Goal: Task Accomplishment & Management: Manage account settings

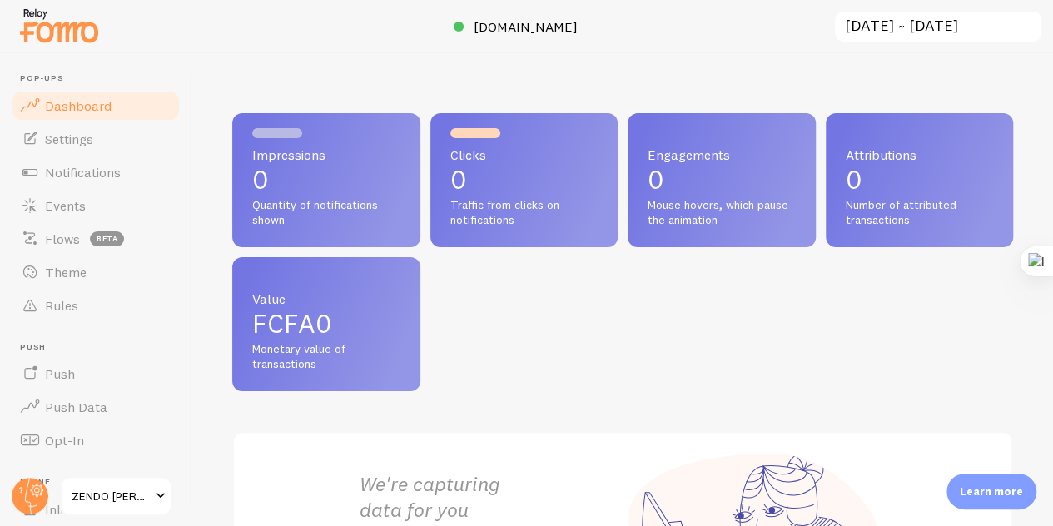
click at [78, 95] on link "Dashboard" at bounding box center [95, 105] width 171 height 33
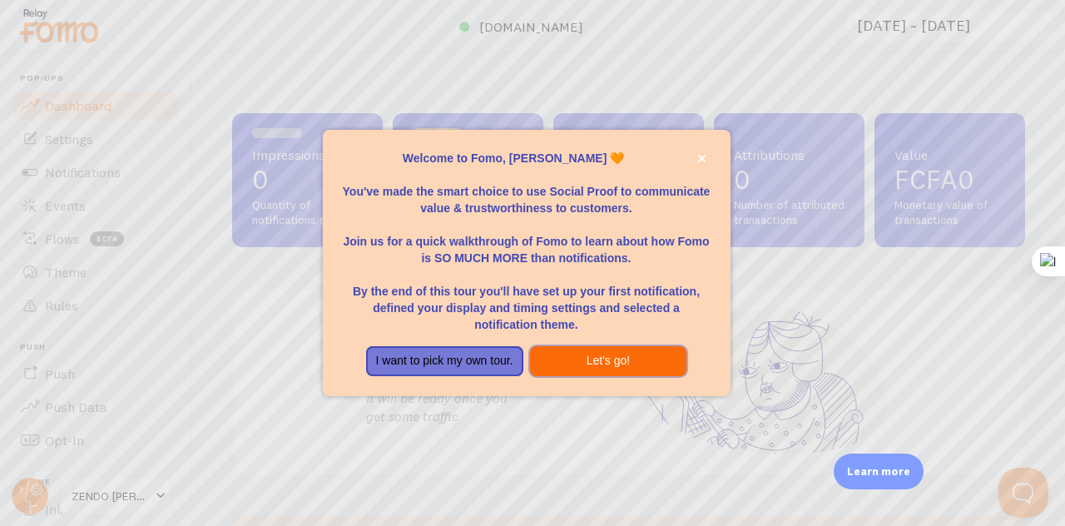
click at [592, 372] on button "Let's go!" at bounding box center [608, 361] width 157 height 30
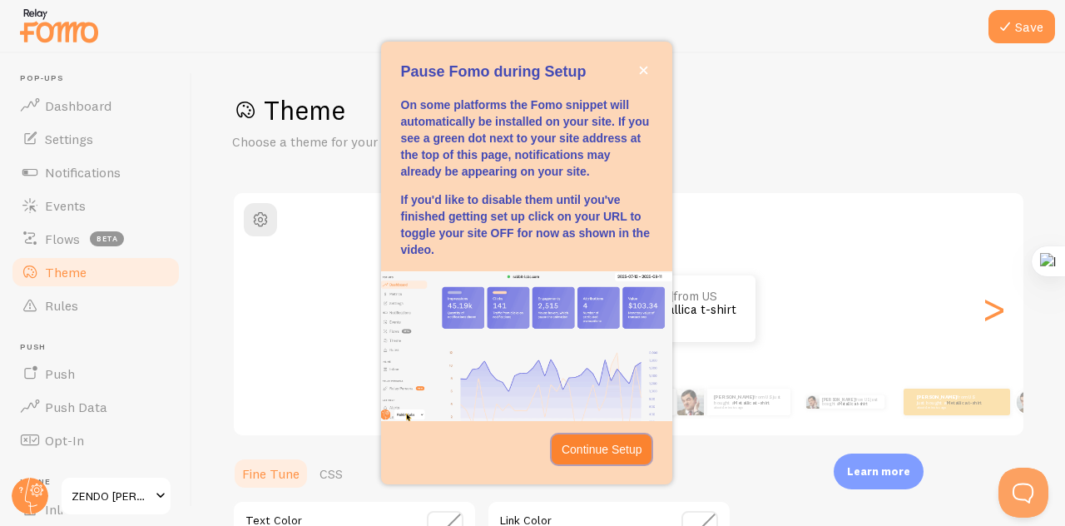
click at [604, 450] on p "Continue Setup" at bounding box center [602, 449] width 81 height 17
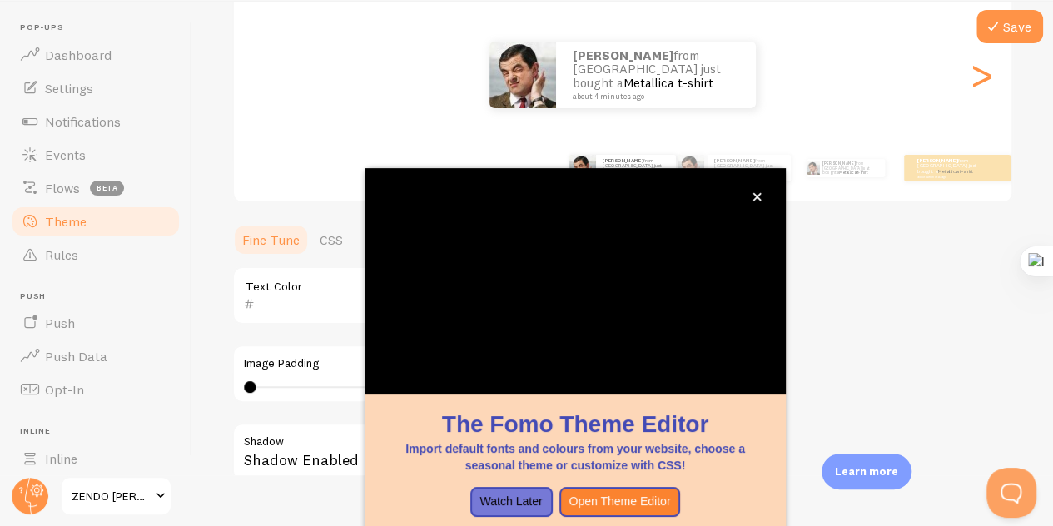
scroll to position [62, 0]
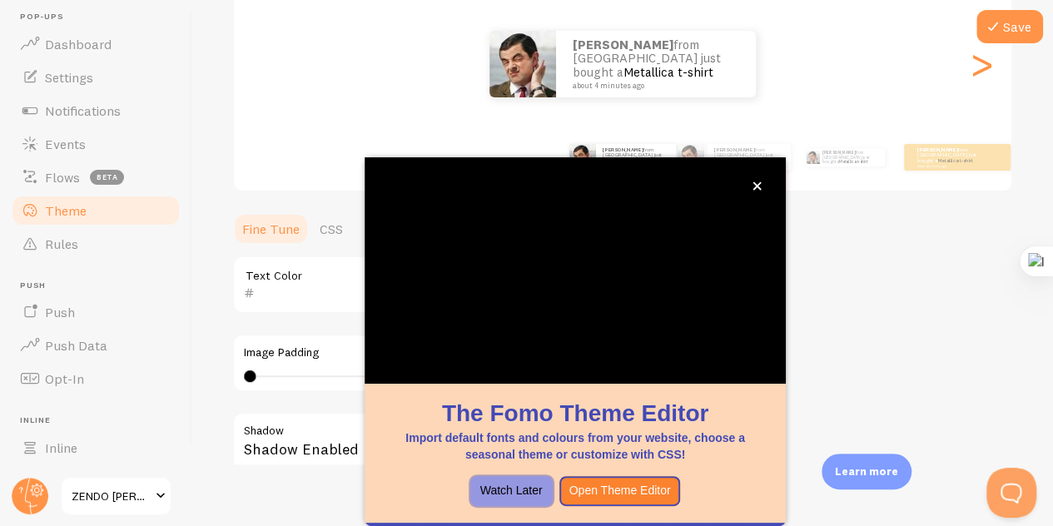
click at [513, 499] on button "Watch Later" at bounding box center [511, 491] width 82 height 30
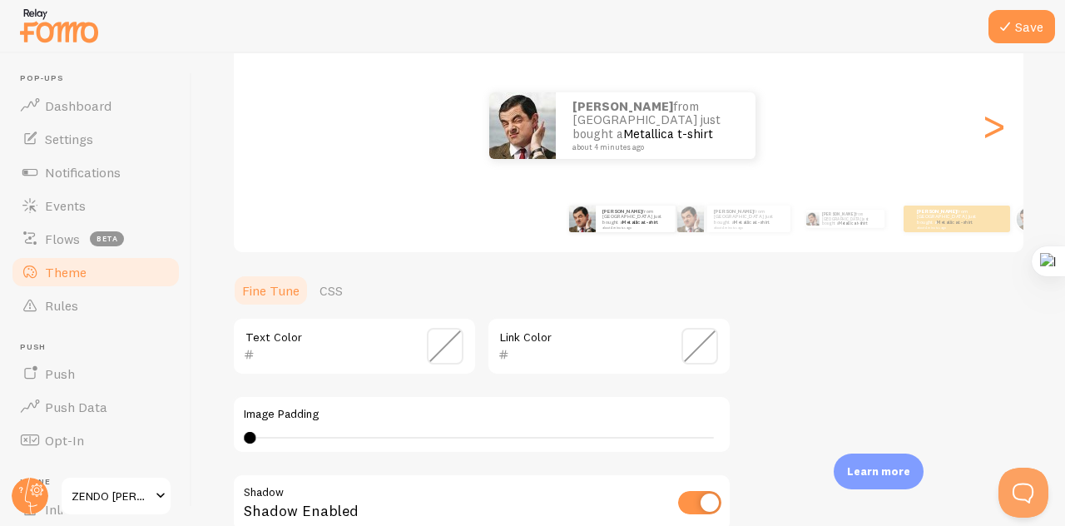
scroll to position [405, 0]
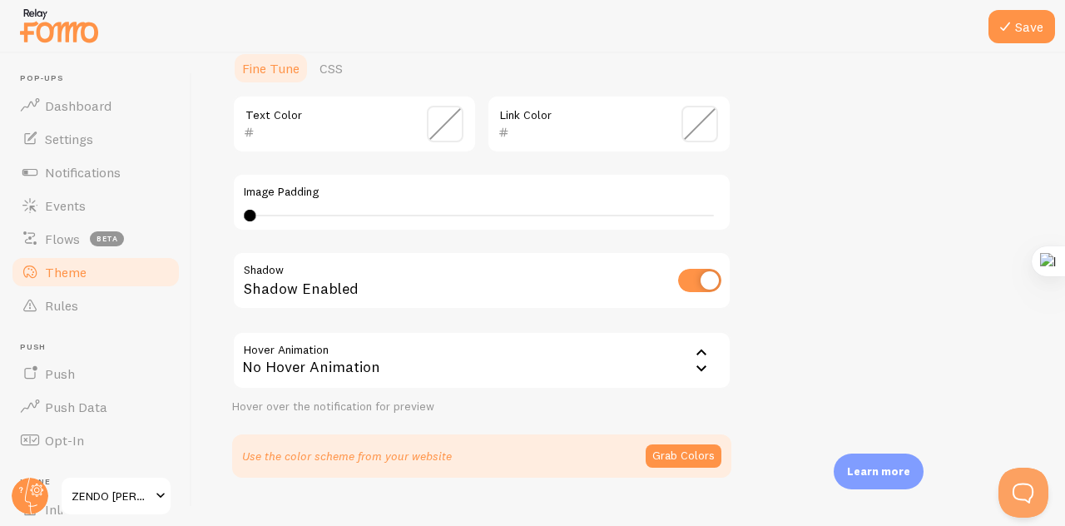
click at [469, 344] on div "No Hover Animation" at bounding box center [481, 360] width 499 height 58
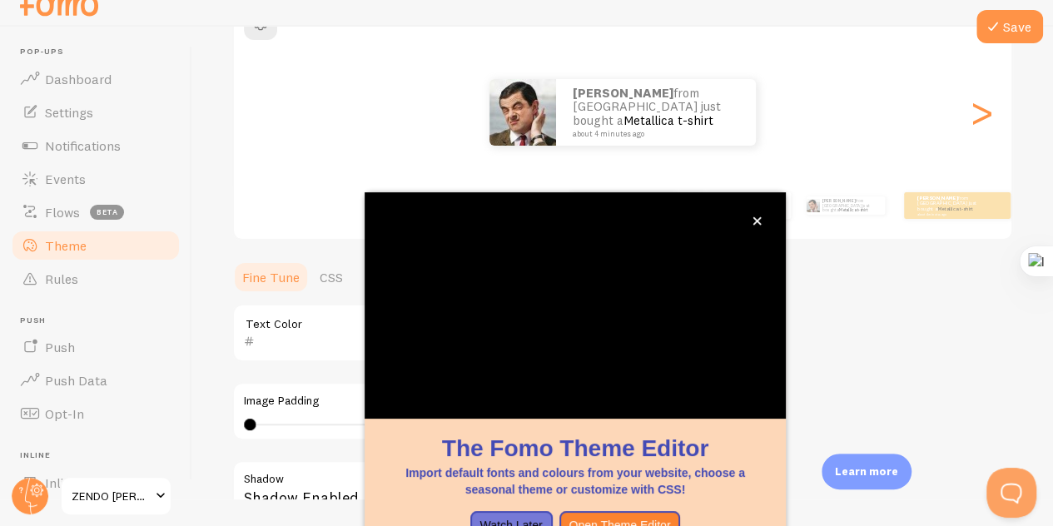
scroll to position [62, 0]
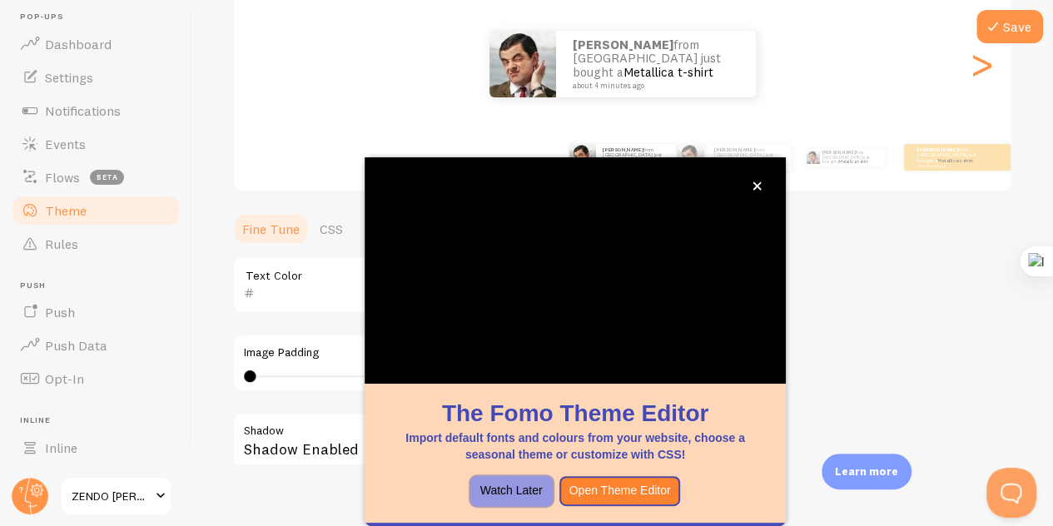
click at [503, 490] on button "Watch Later" at bounding box center [511, 491] width 82 height 30
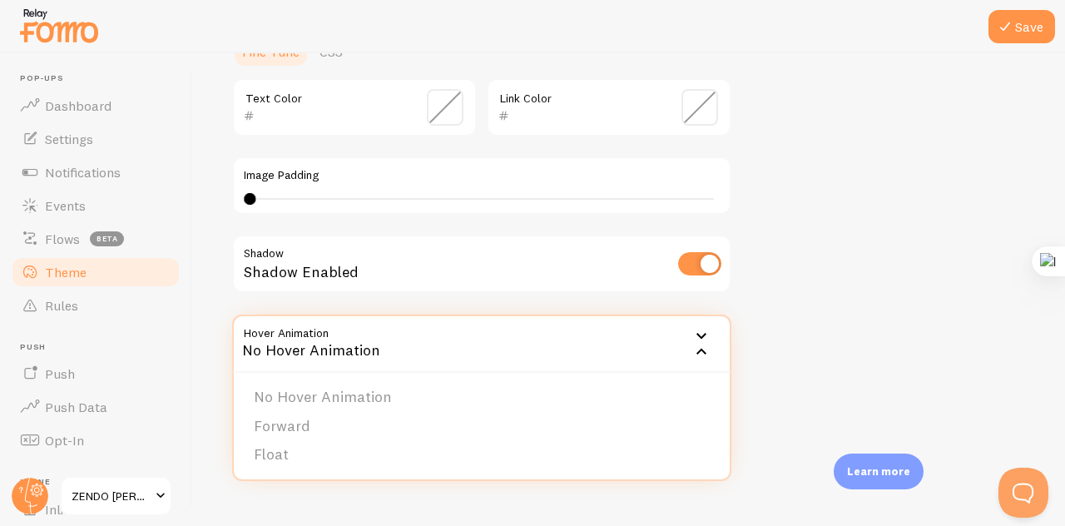
scroll to position [436, 0]
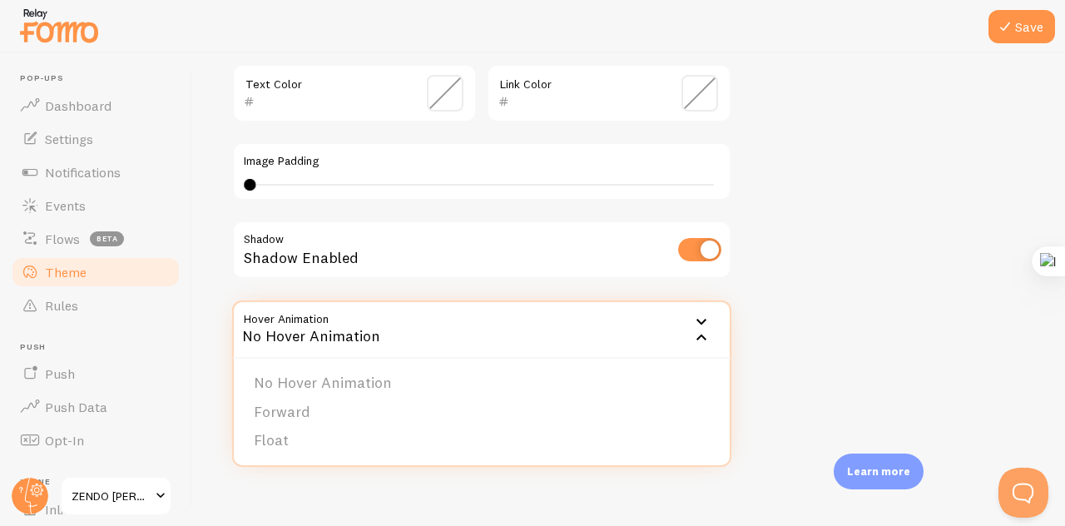
click at [439, 325] on div "No Hover Animation" at bounding box center [481, 329] width 499 height 58
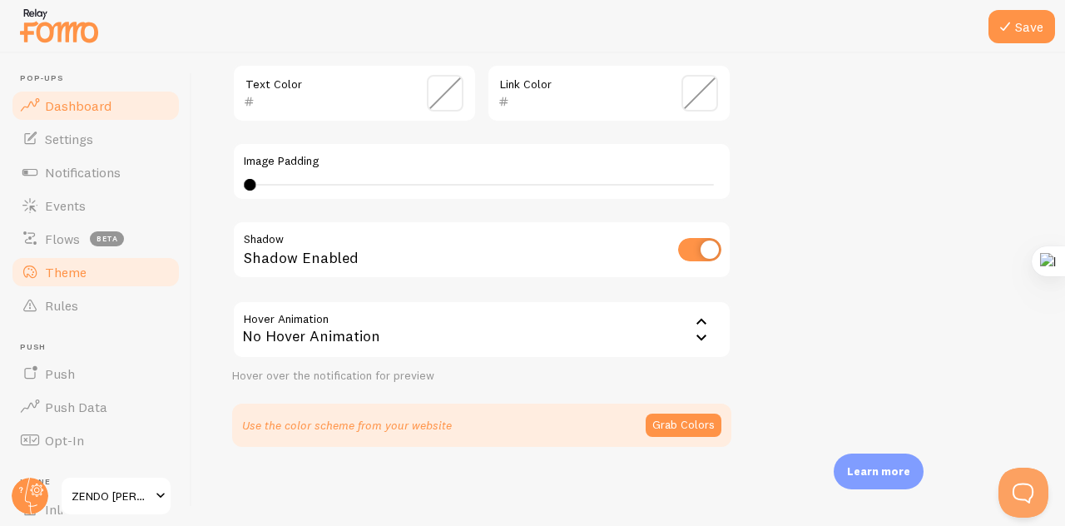
click at [82, 107] on span "Dashboard" at bounding box center [78, 105] width 67 height 17
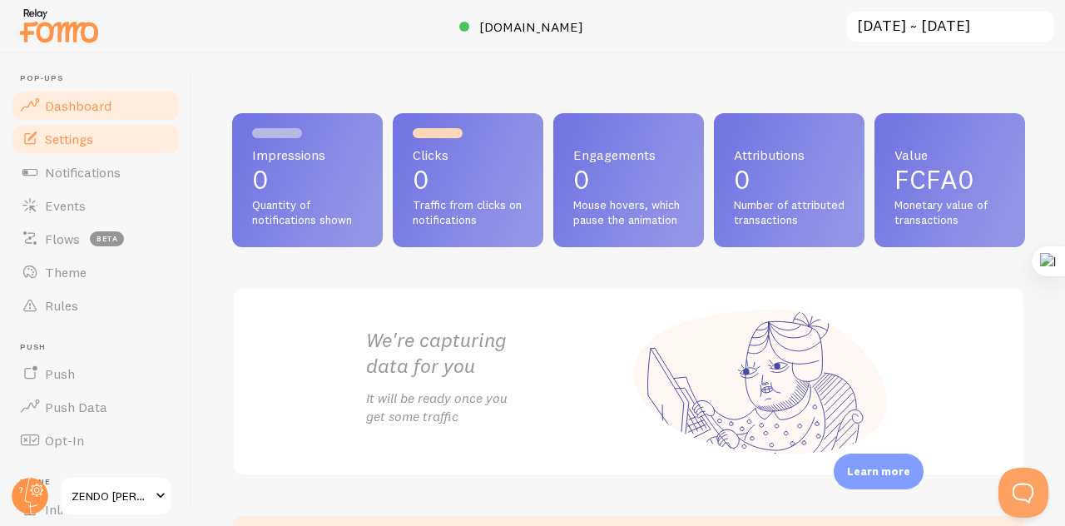
click at [88, 139] on span "Settings" at bounding box center [69, 139] width 48 height 17
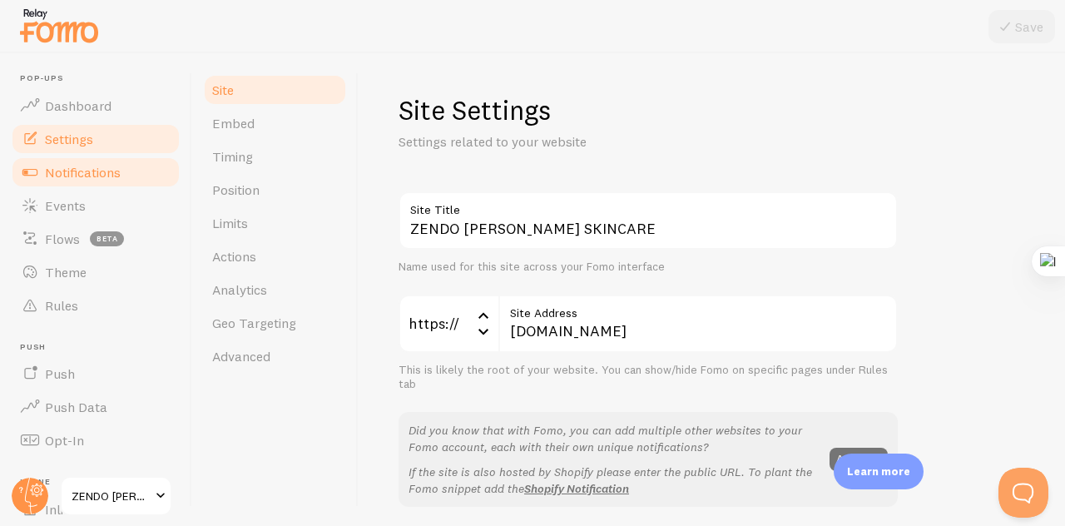
click at [138, 175] on link "Notifications" at bounding box center [95, 172] width 171 height 33
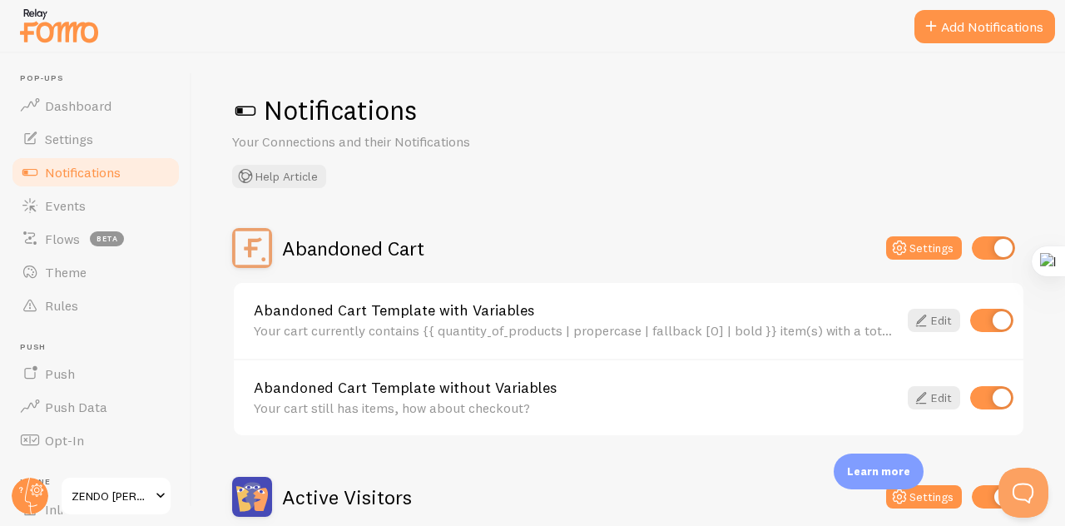
click at [136, 176] on link "Notifications" at bounding box center [95, 172] width 171 height 33
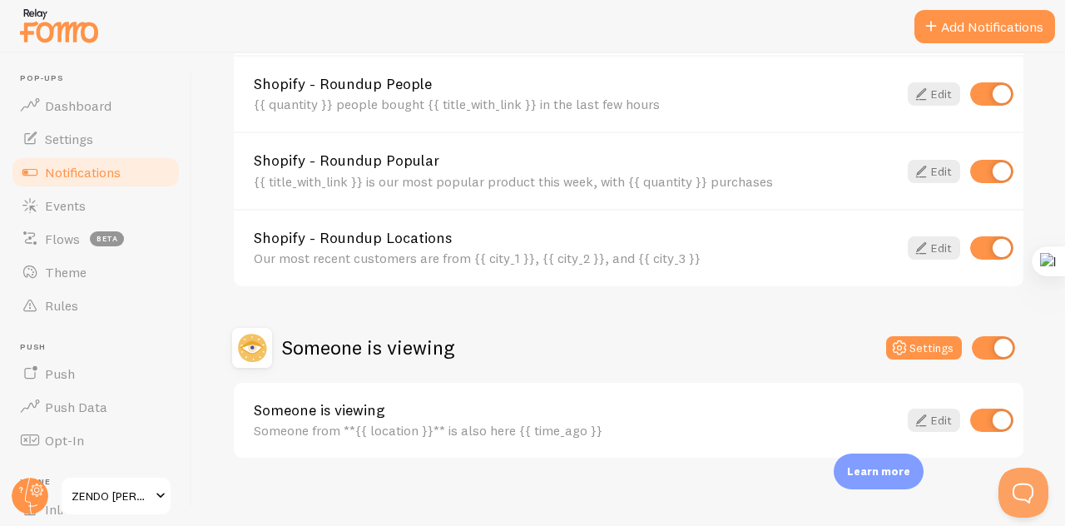
scroll to position [815, 0]
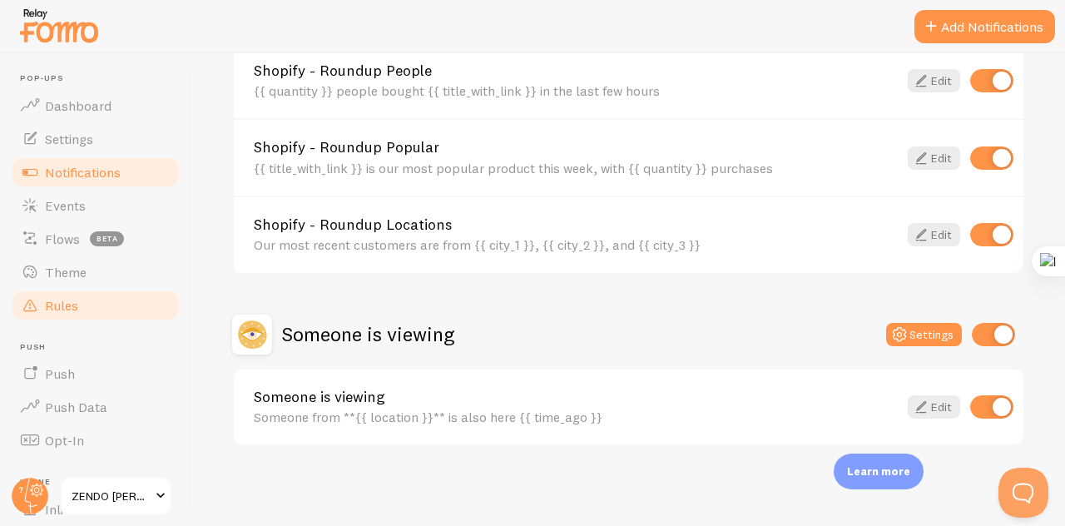
click at [105, 295] on link "Rules" at bounding box center [95, 305] width 171 height 33
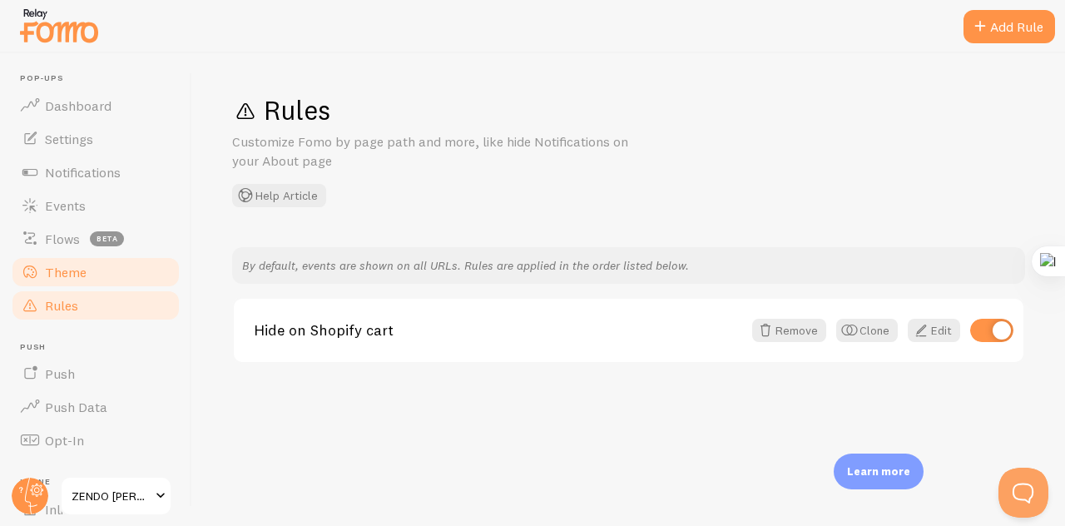
click at [86, 260] on link "Theme" at bounding box center [95, 271] width 171 height 33
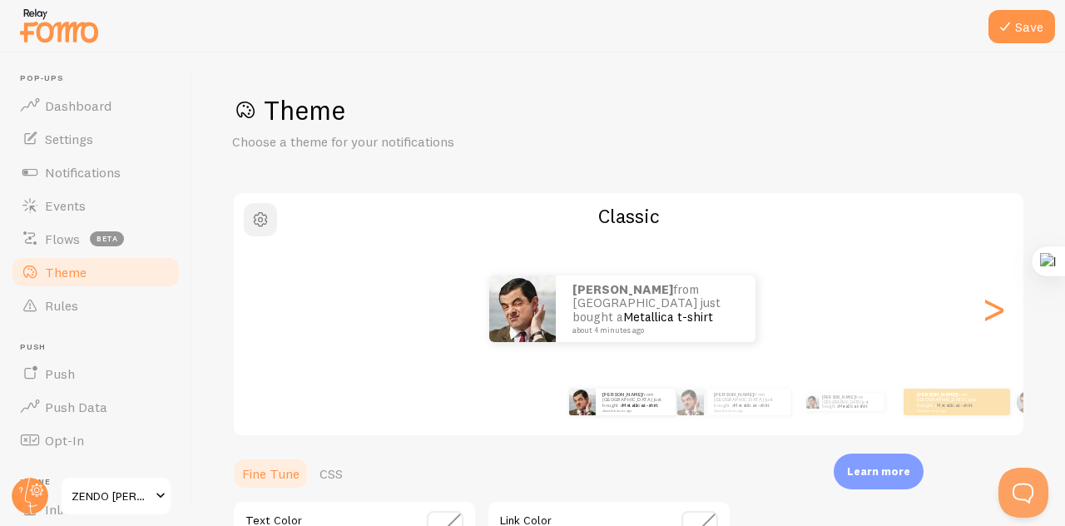
click at [251, 222] on span "button" at bounding box center [260, 220] width 20 height 20
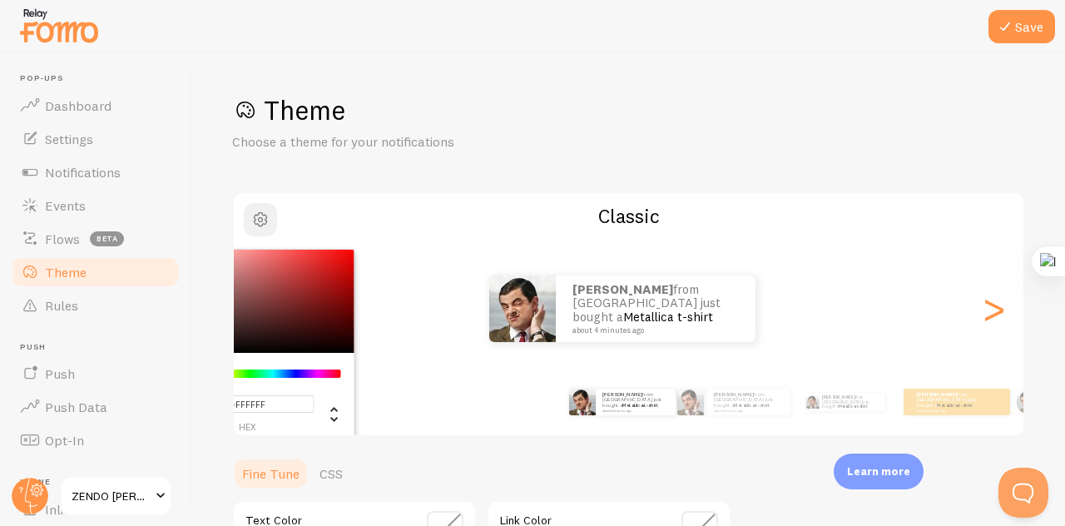
click at [251, 222] on span "button" at bounding box center [260, 220] width 20 height 20
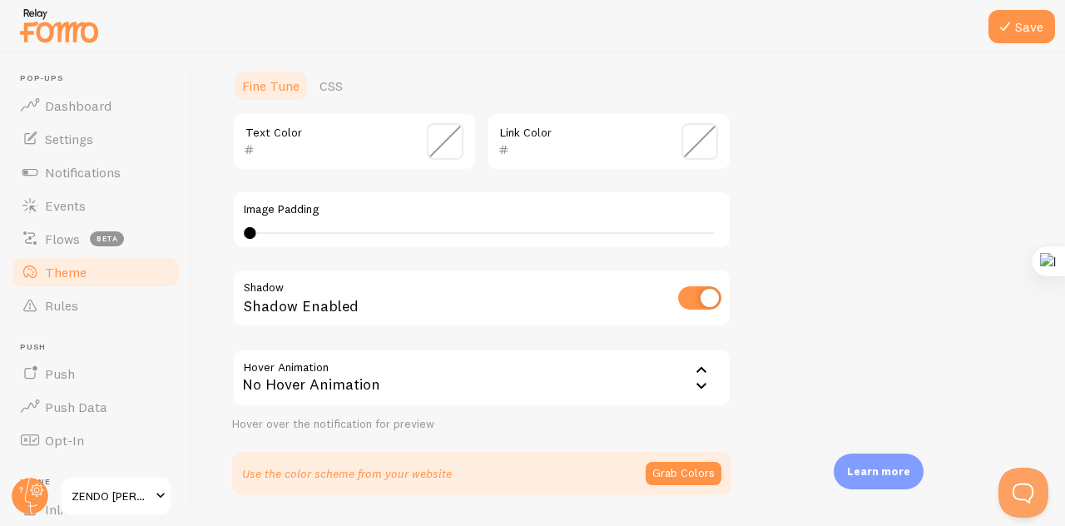
scroll to position [436, 0]
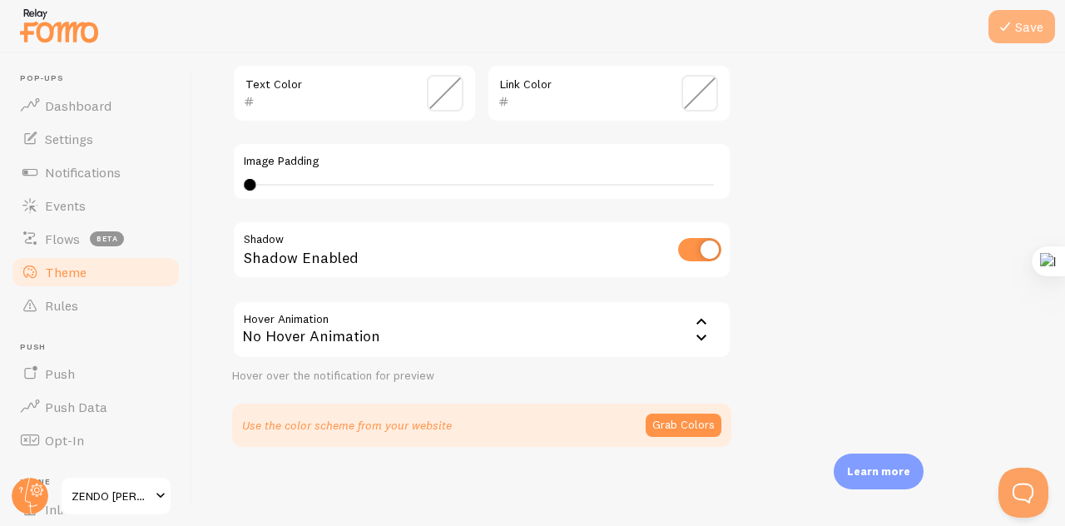
click at [1019, 22] on button "Save" at bounding box center [1022, 26] width 67 height 33
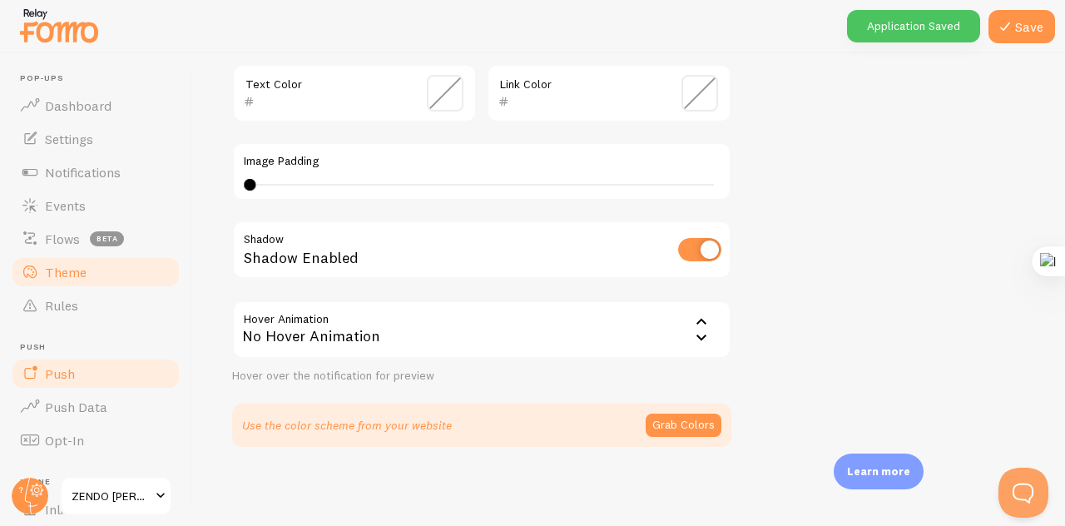
scroll to position [166, 0]
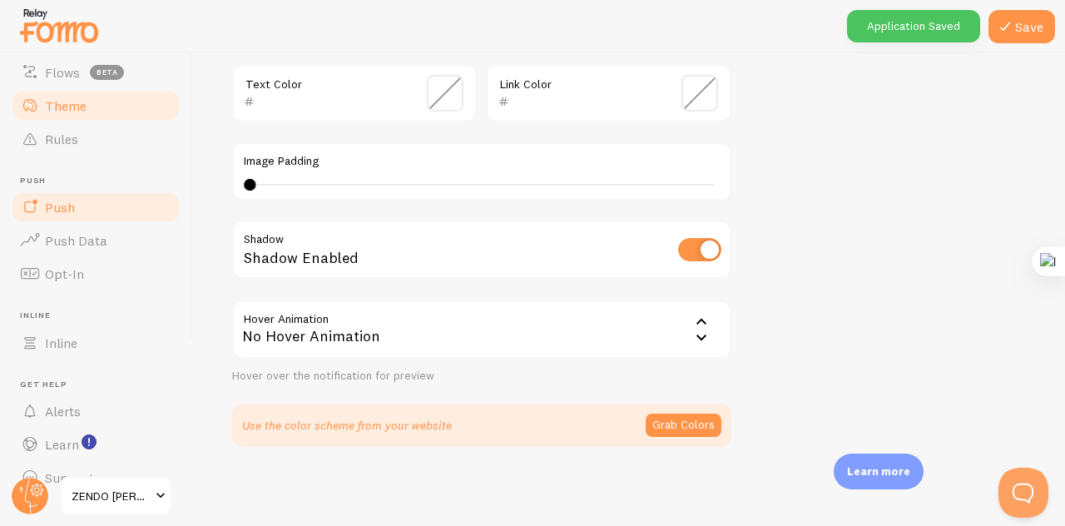
click at [55, 205] on span "Push" at bounding box center [60, 207] width 30 height 17
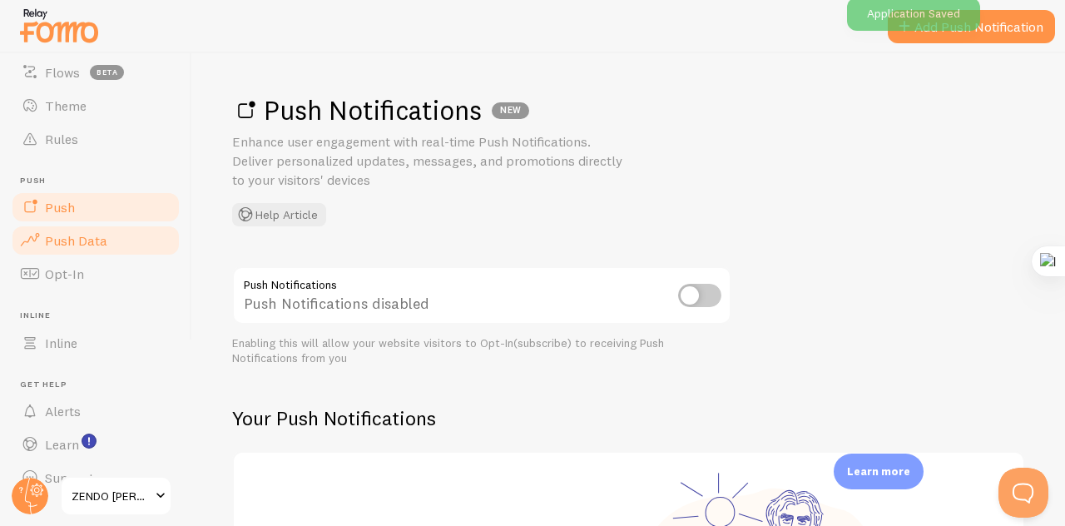
click at [99, 239] on span "Push Data" at bounding box center [76, 240] width 62 height 17
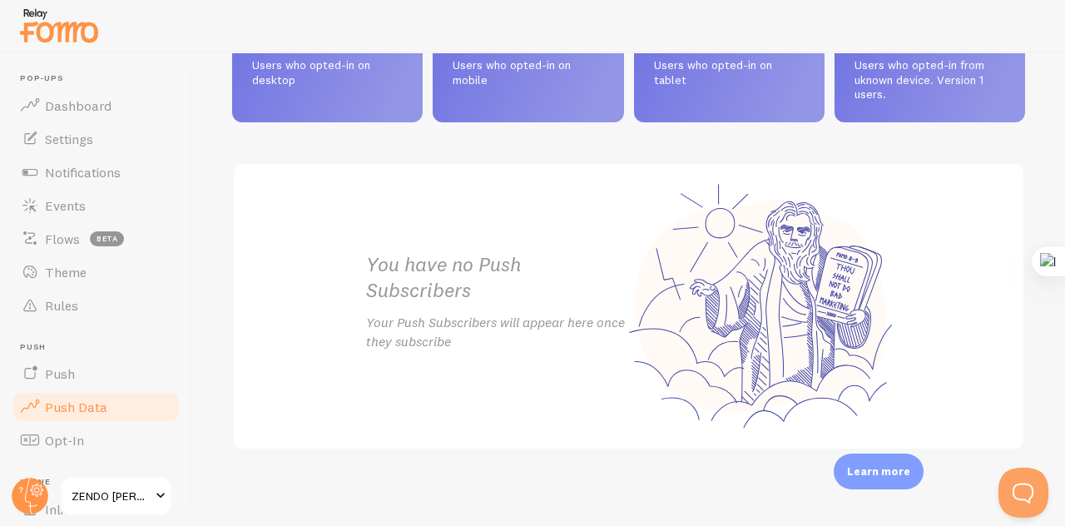
scroll to position [910, 0]
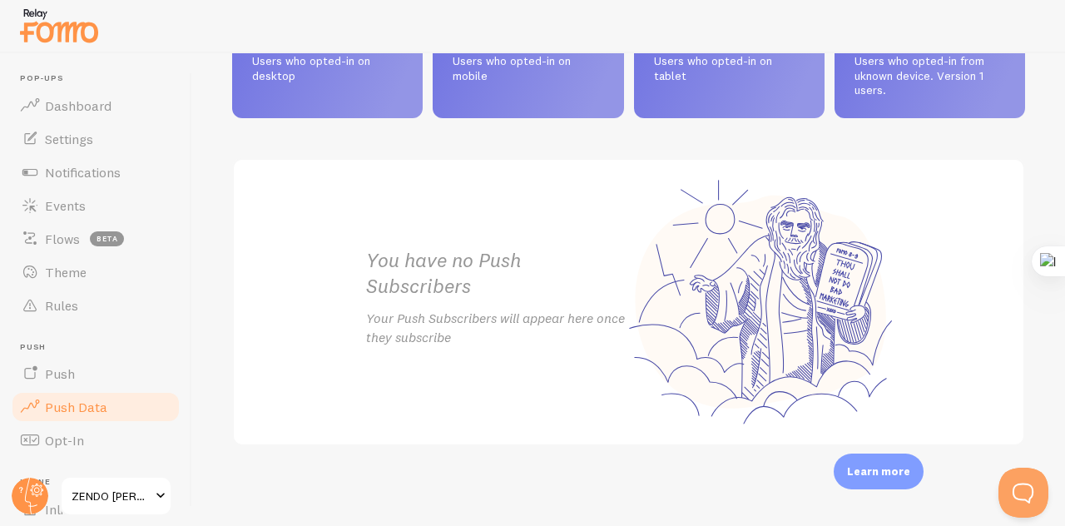
click at [136, 494] on span "ZENDO [PERSON_NAME] SKINCARE" at bounding box center [111, 496] width 79 height 20
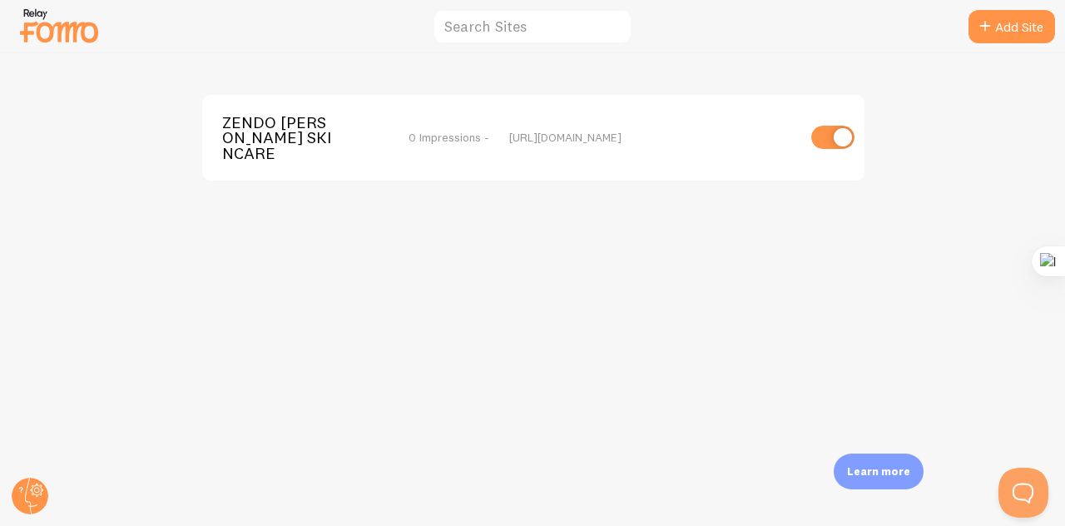
click at [568, 141] on div "ZENDO [PERSON_NAME] SKINCARE 0 Impressions - [URL][DOMAIN_NAME]" at bounding box center [533, 138] width 662 height 86
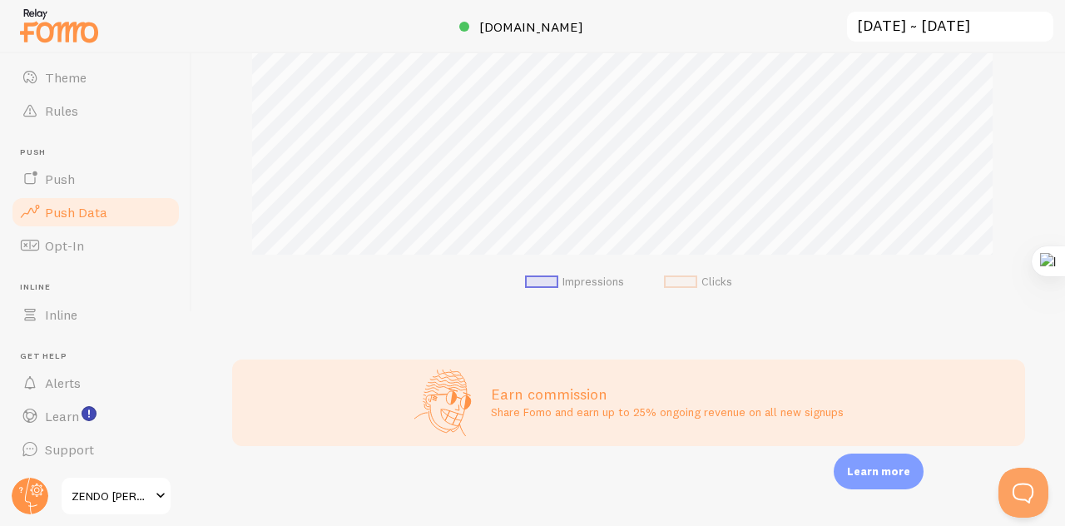
scroll to position [548, 0]
click at [85, 187] on link "Push" at bounding box center [95, 178] width 171 height 33
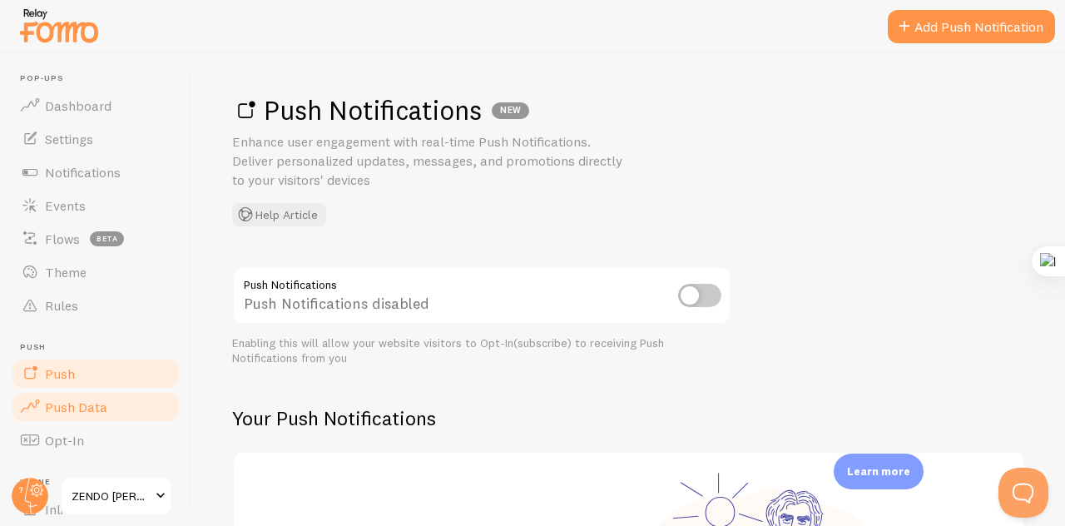
click at [45, 202] on span "Events" at bounding box center [65, 205] width 41 height 17
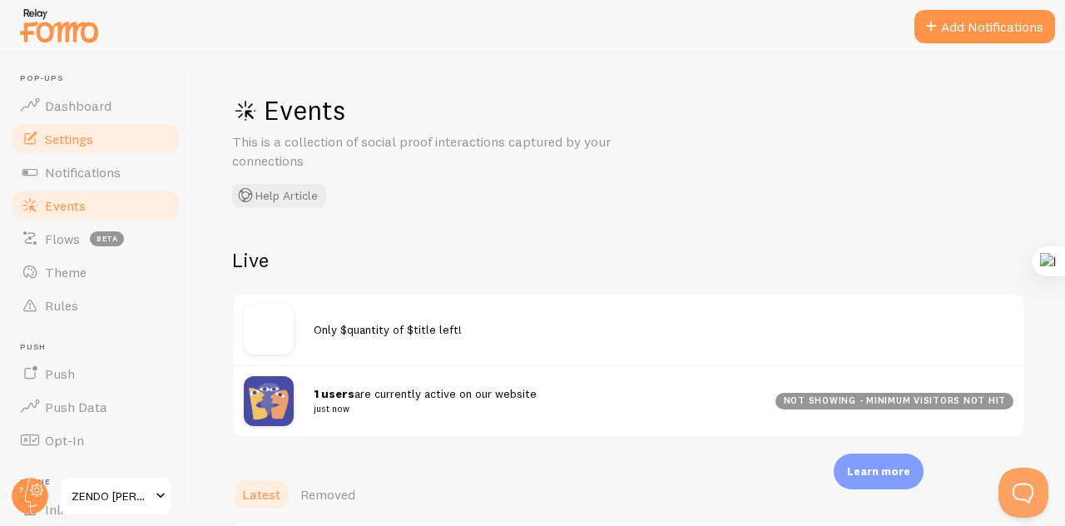
click at [43, 143] on link "Settings" at bounding box center [95, 138] width 171 height 33
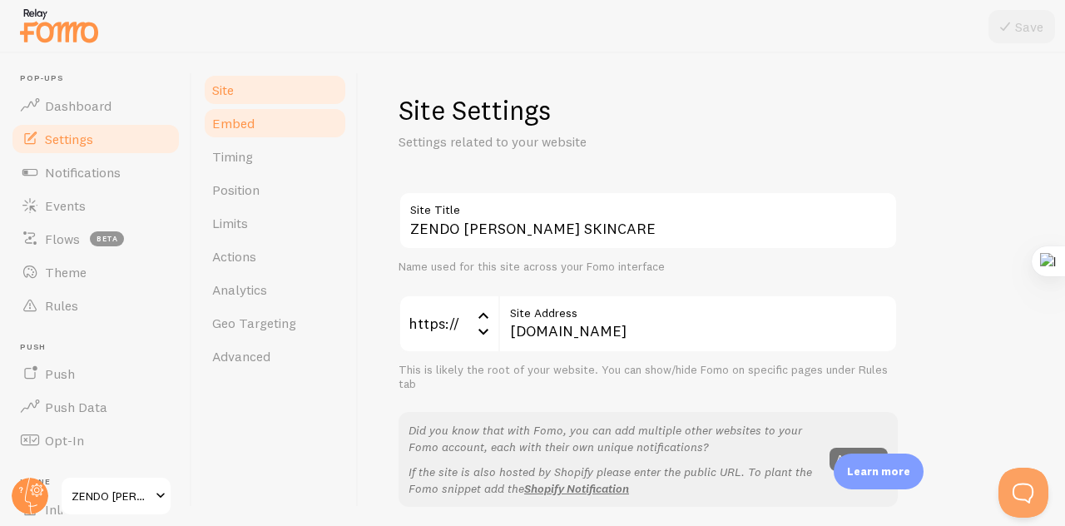
click at [284, 132] on link "Embed" at bounding box center [275, 123] width 146 height 33
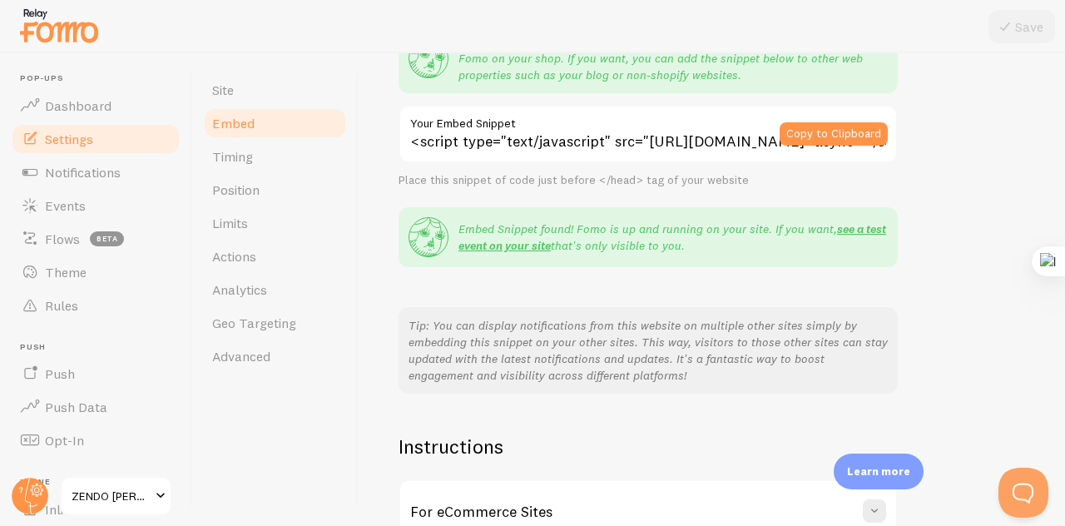
scroll to position [221, 0]
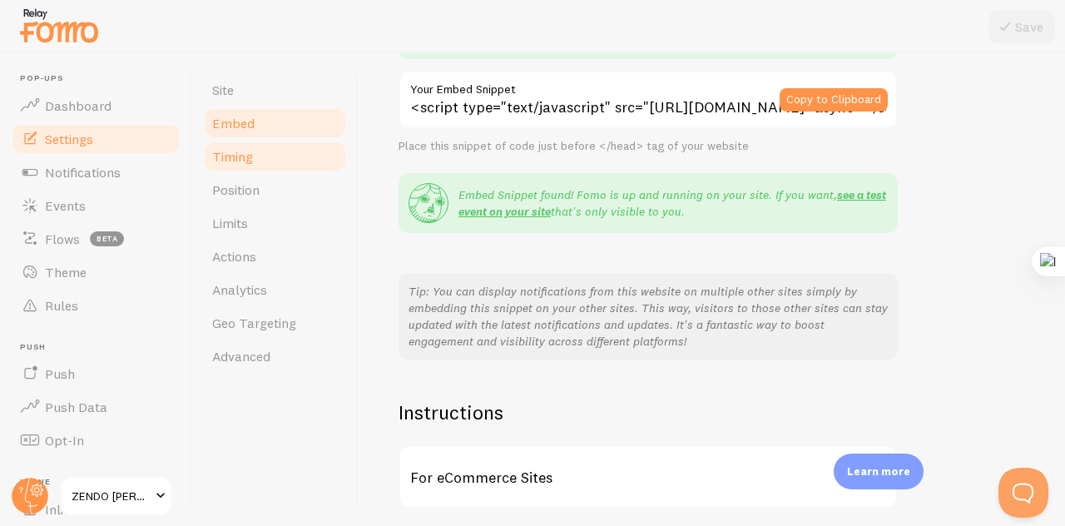
click at [225, 152] on span "Timing" at bounding box center [232, 156] width 41 height 17
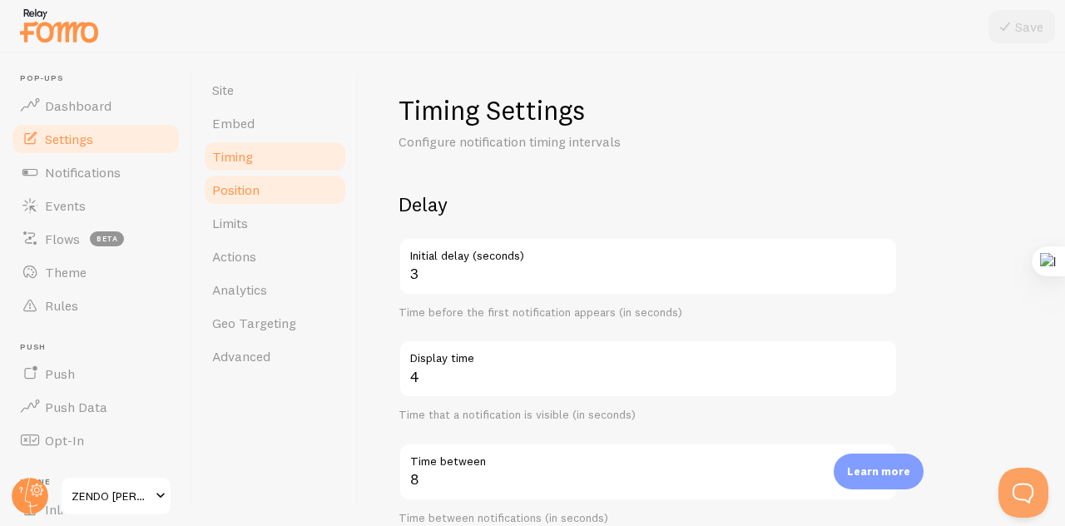
click at [237, 191] on span "Position" at bounding box center [235, 189] width 47 height 17
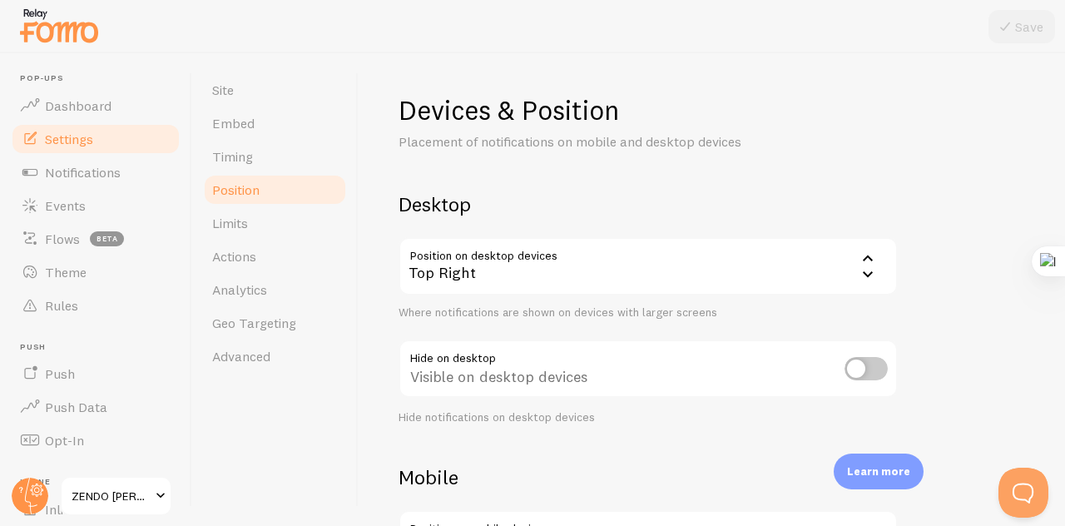
click at [484, 277] on div "Top Right" at bounding box center [648, 266] width 499 height 58
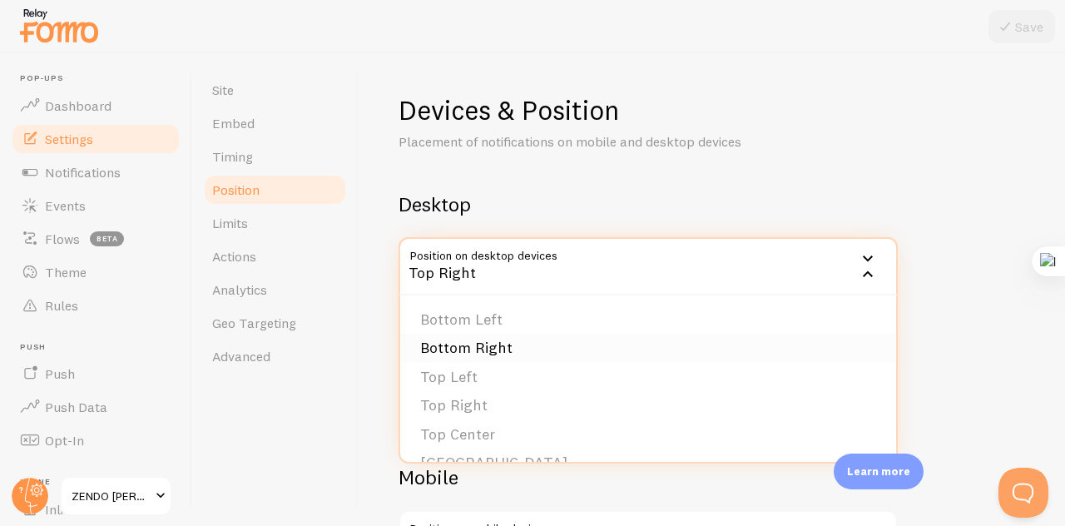
click at [473, 349] on li "Bottom Right" at bounding box center [648, 348] width 496 height 29
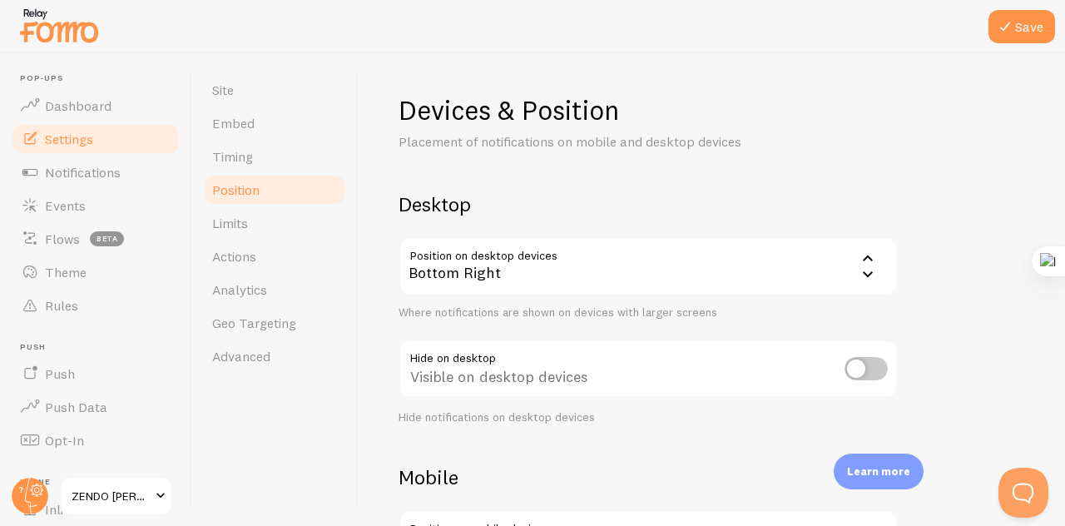
click at [874, 366] on input "checkbox" at bounding box center [866, 368] width 43 height 23
checkbox input "false"
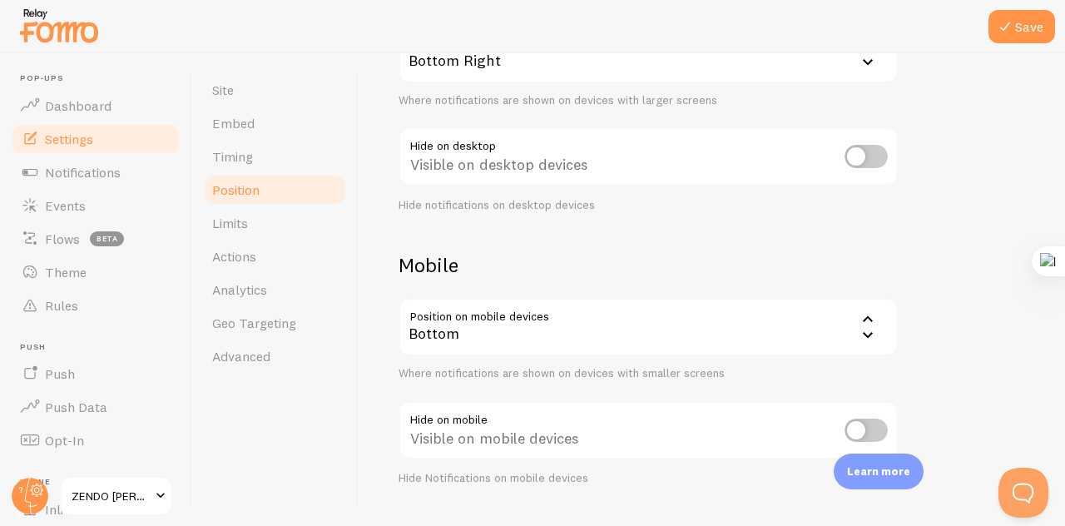
scroll to position [221, 0]
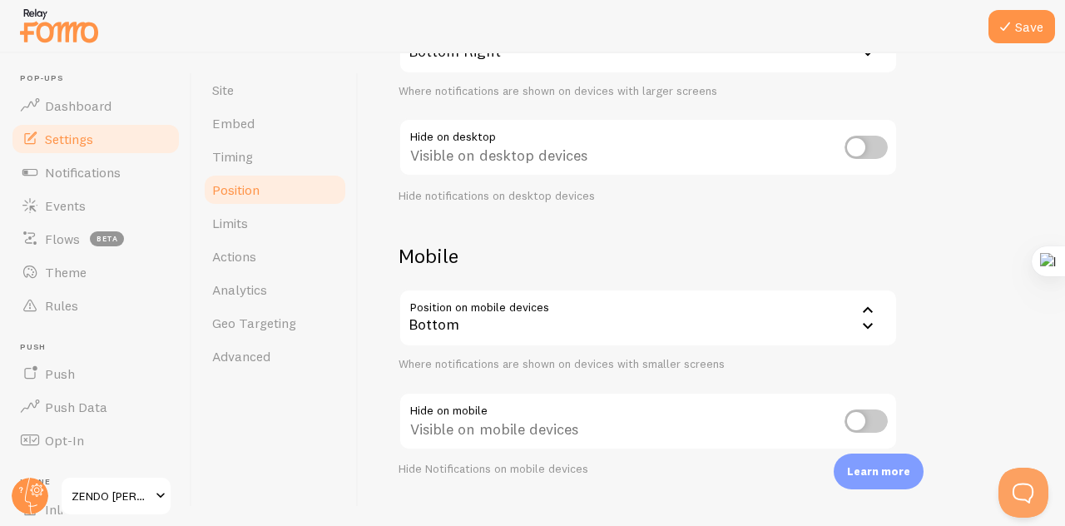
click at [799, 319] on div "Bottom" at bounding box center [648, 318] width 499 height 58
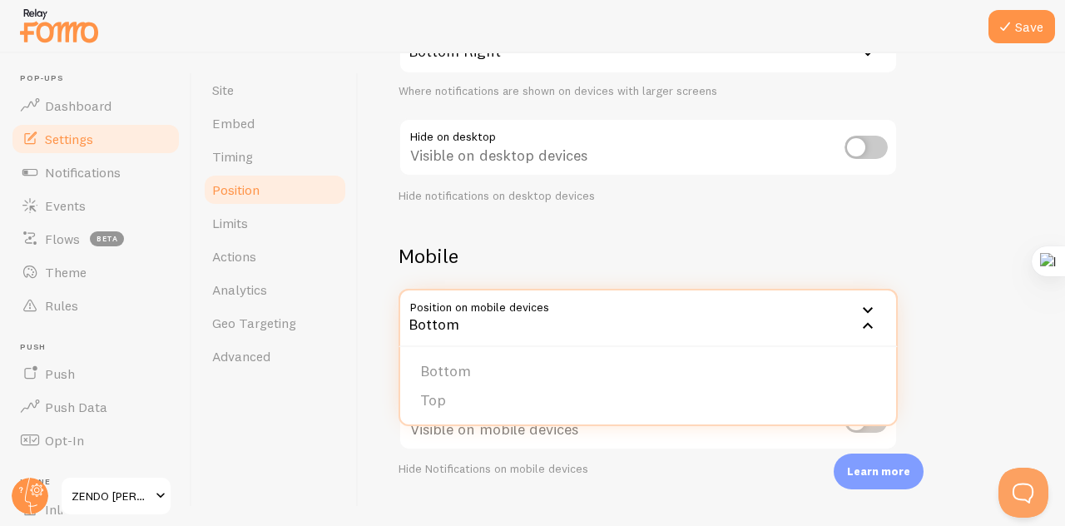
click at [799, 319] on div "Bottom" at bounding box center [648, 318] width 499 height 58
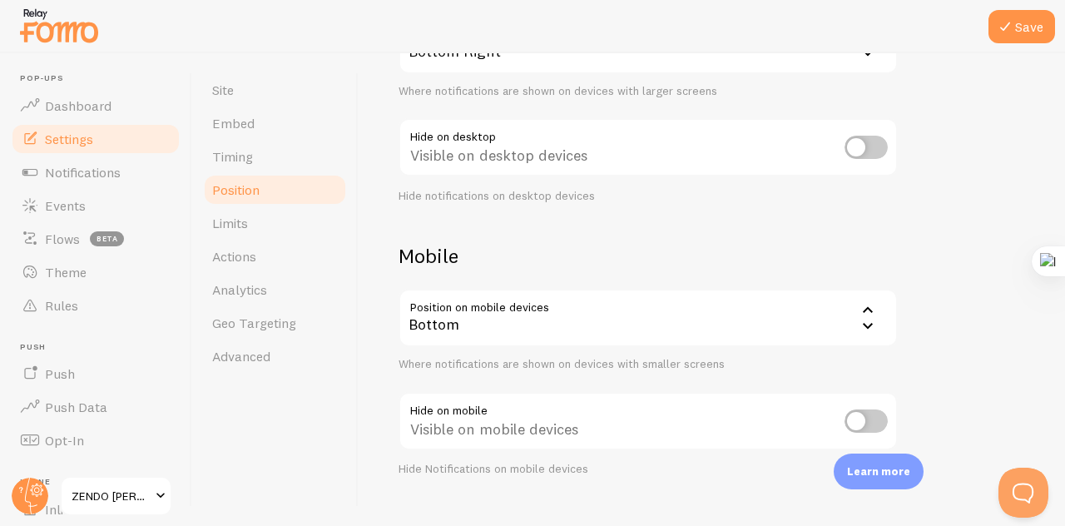
click at [799, 319] on div "Bottom" at bounding box center [648, 318] width 499 height 58
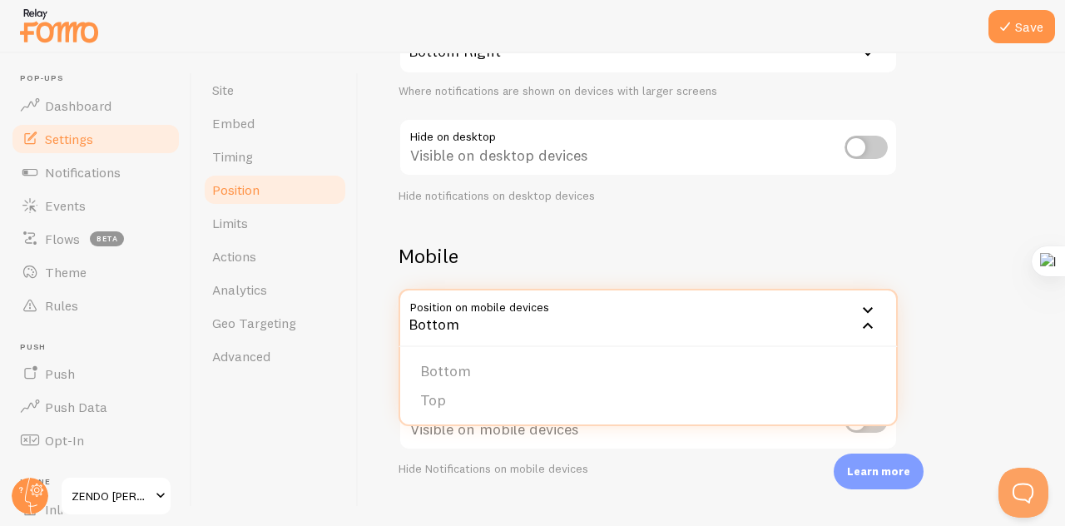
click at [799, 319] on div "Bottom" at bounding box center [648, 318] width 499 height 58
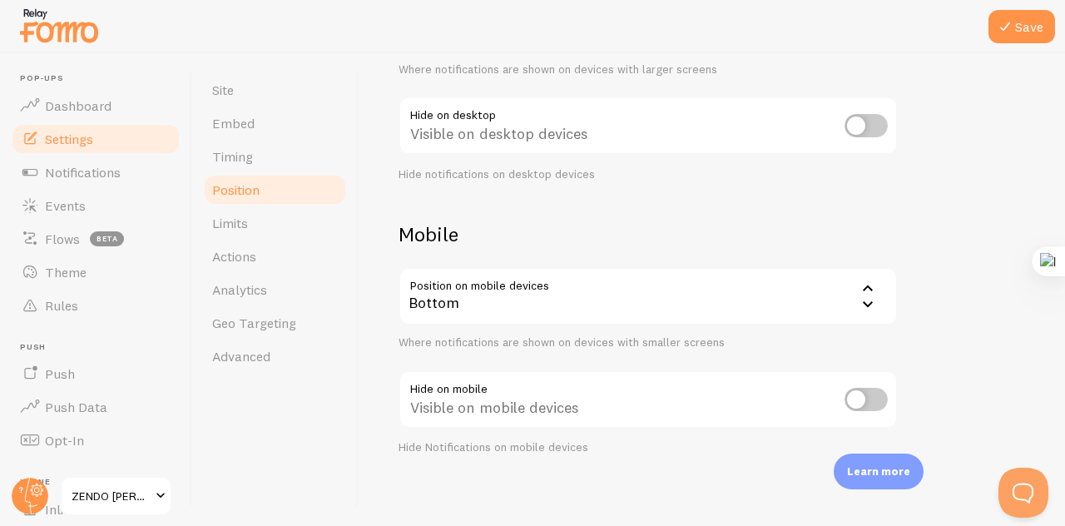
scroll to position [251, 0]
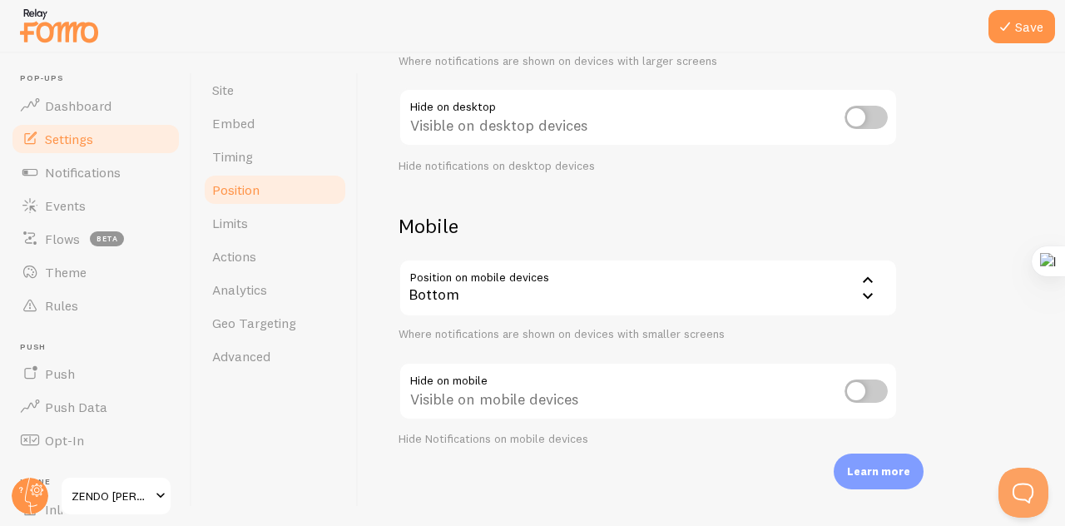
click at [860, 382] on input "checkbox" at bounding box center [866, 390] width 43 height 23
checkbox input "true"
click at [1005, 21] on icon at bounding box center [1005, 27] width 20 height 20
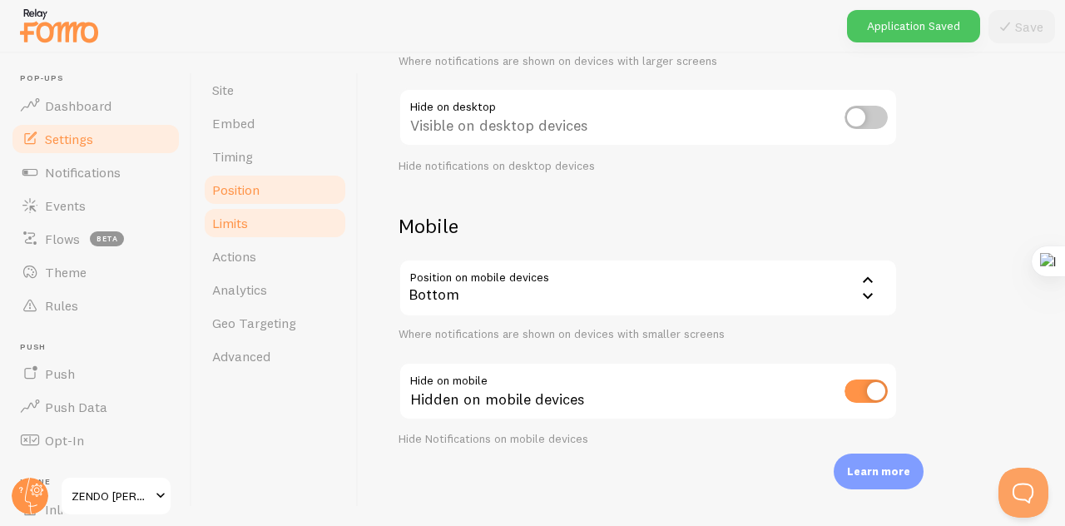
click at [235, 220] on span "Limits" at bounding box center [230, 223] width 36 height 17
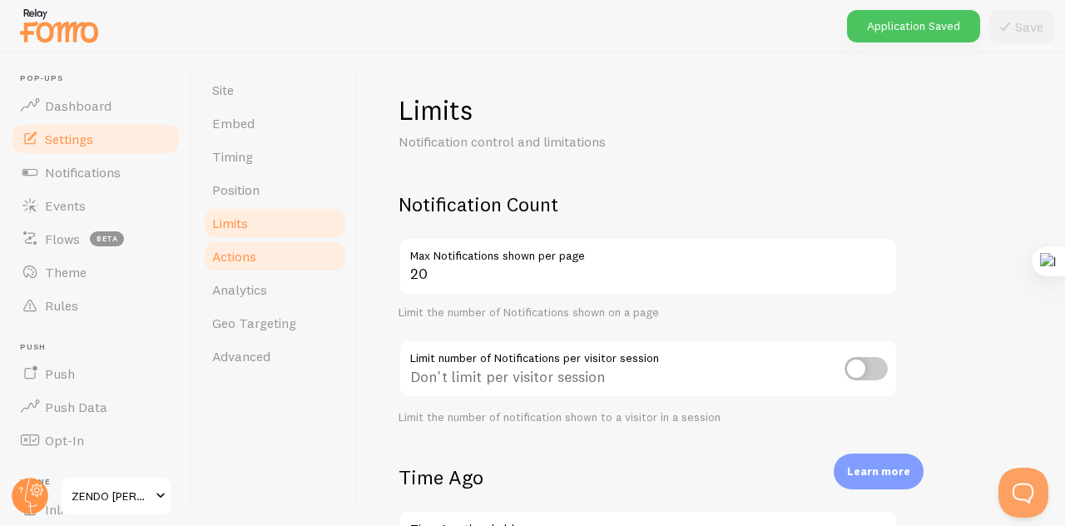
click at [245, 257] on span "Actions" at bounding box center [234, 256] width 44 height 17
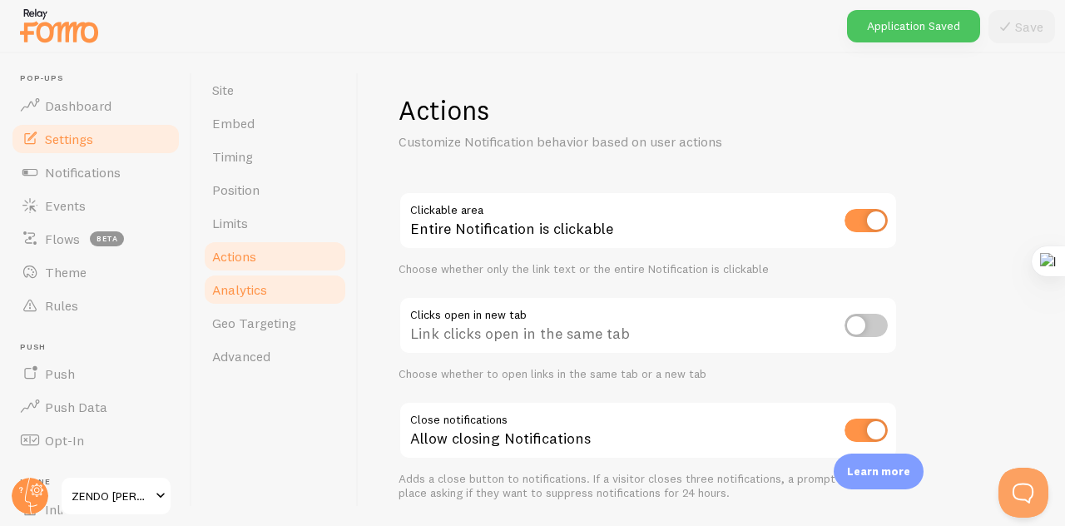
click at [257, 295] on span "Analytics" at bounding box center [239, 289] width 55 height 17
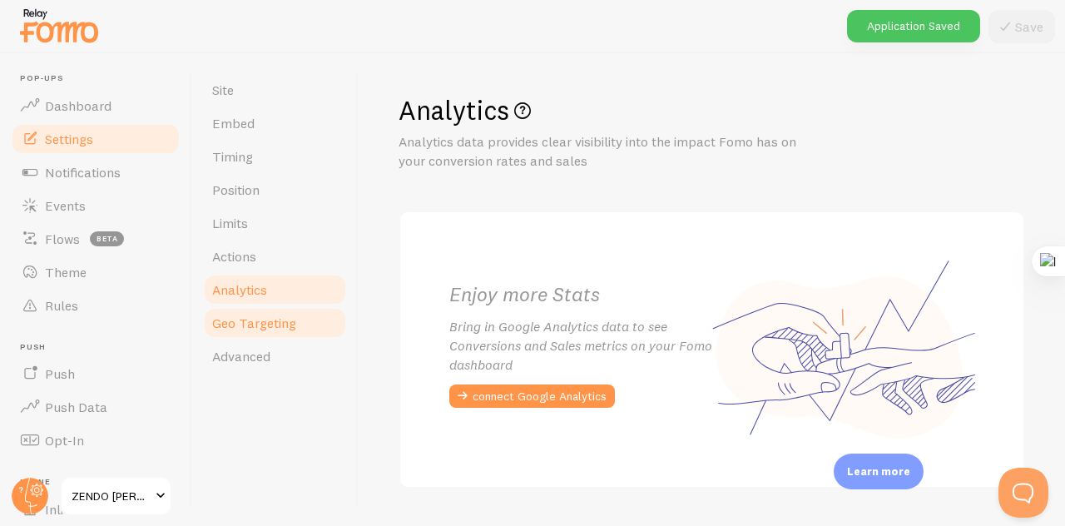
click at [267, 325] on span "Geo Targeting" at bounding box center [254, 323] width 84 height 17
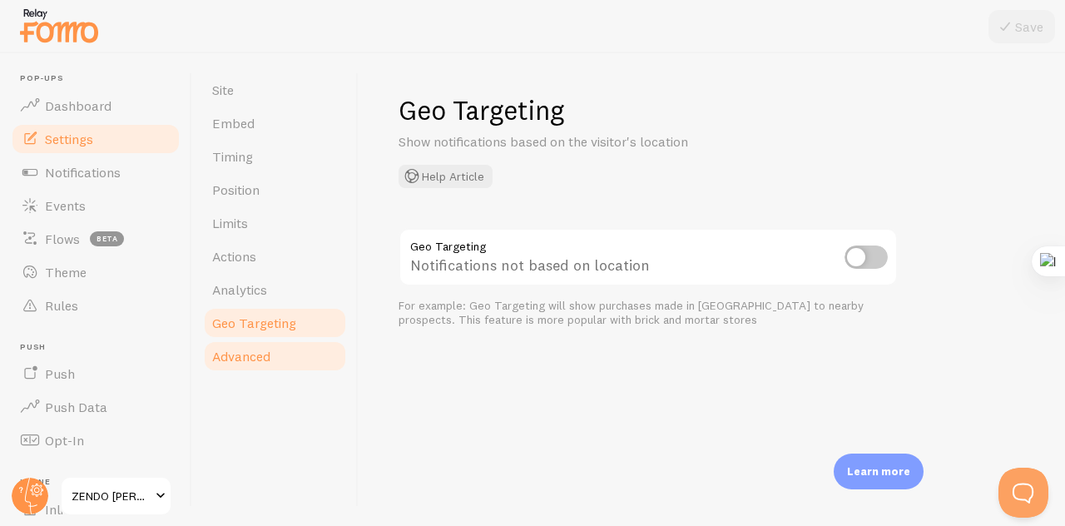
click at [275, 360] on link "Advanced" at bounding box center [275, 356] width 146 height 33
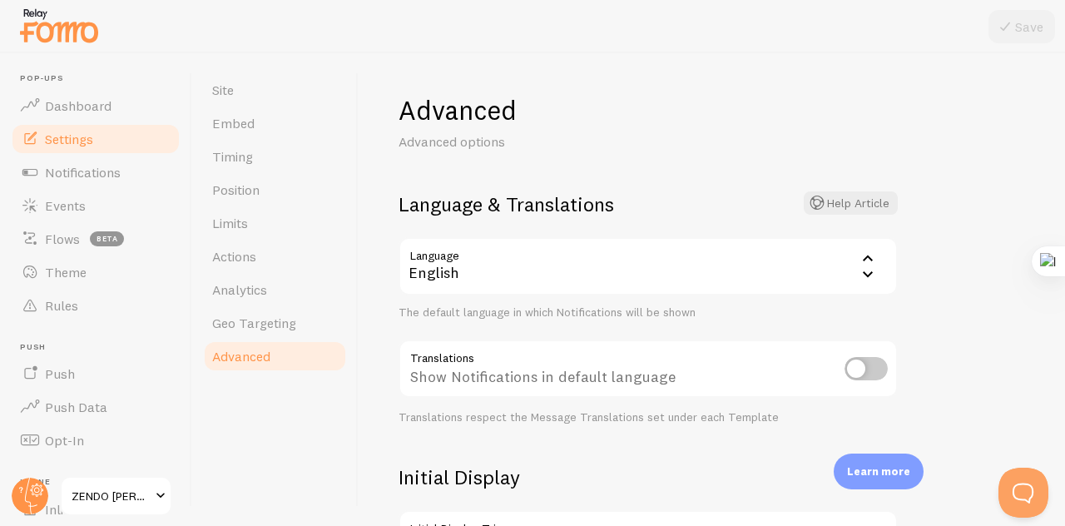
drag, startPoint x: 602, startPoint y: 290, endPoint x: 581, endPoint y: 279, distance: 24.2
click at [581, 279] on div "English" at bounding box center [648, 266] width 499 height 58
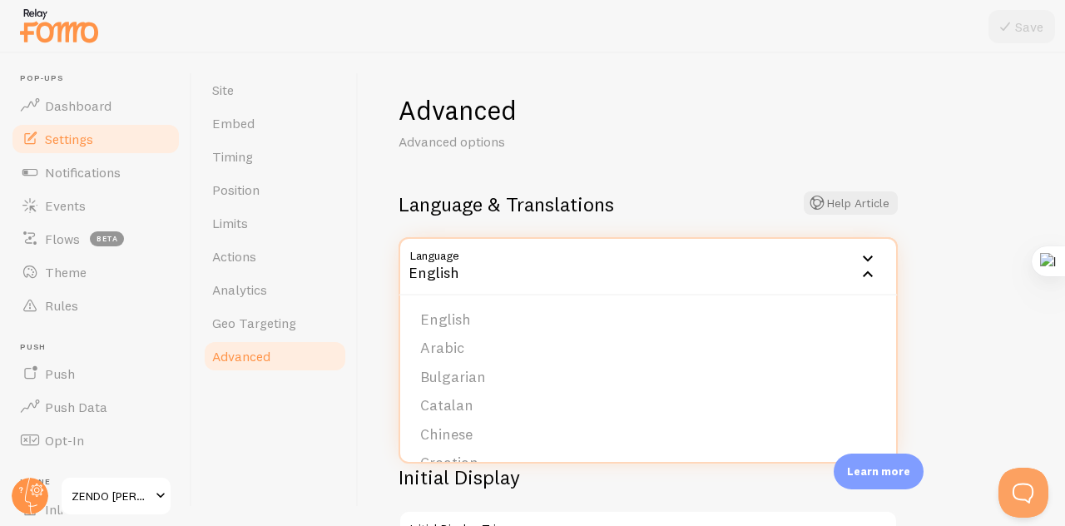
click at [581, 279] on div "English" at bounding box center [648, 266] width 499 height 58
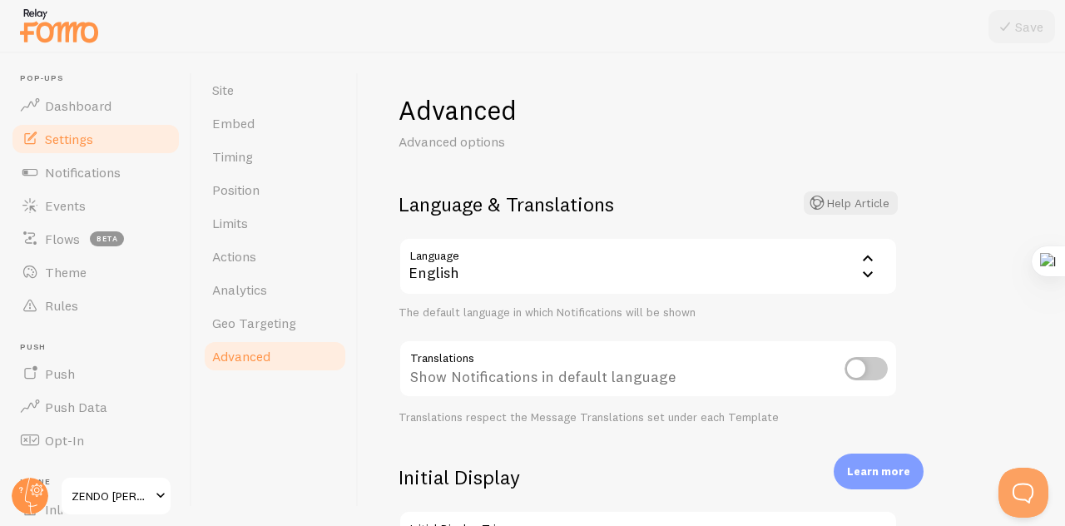
click at [564, 275] on div "English" at bounding box center [648, 266] width 499 height 58
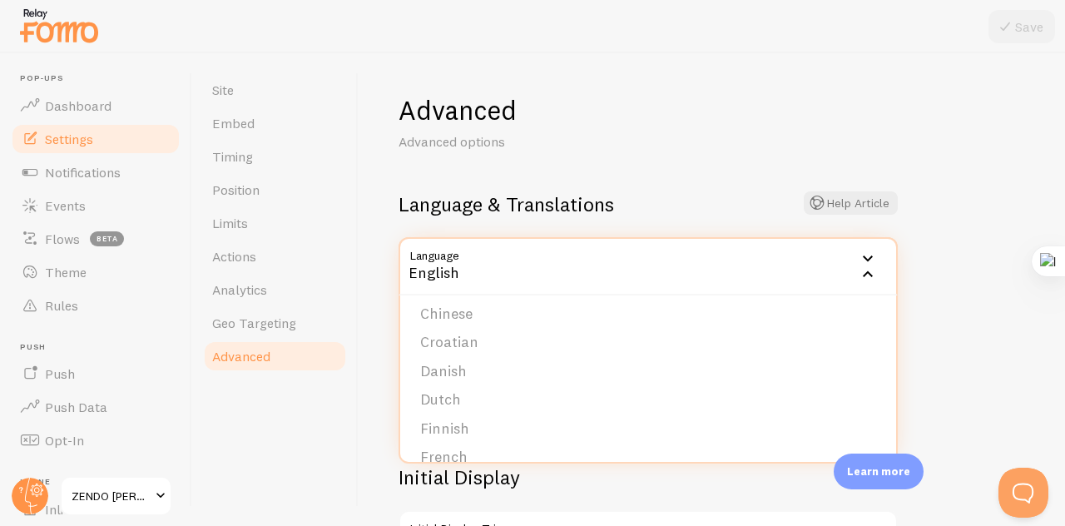
scroll to position [166, 0]
click at [463, 402] on li "French" at bounding box center [648, 411] width 496 height 29
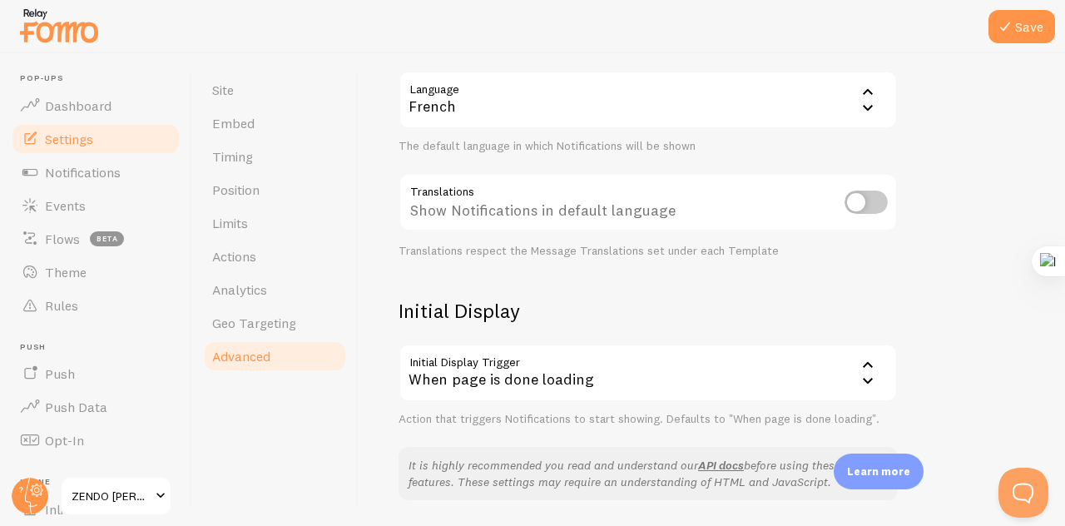
click at [768, 399] on div "When page is done loading" at bounding box center [648, 373] width 499 height 58
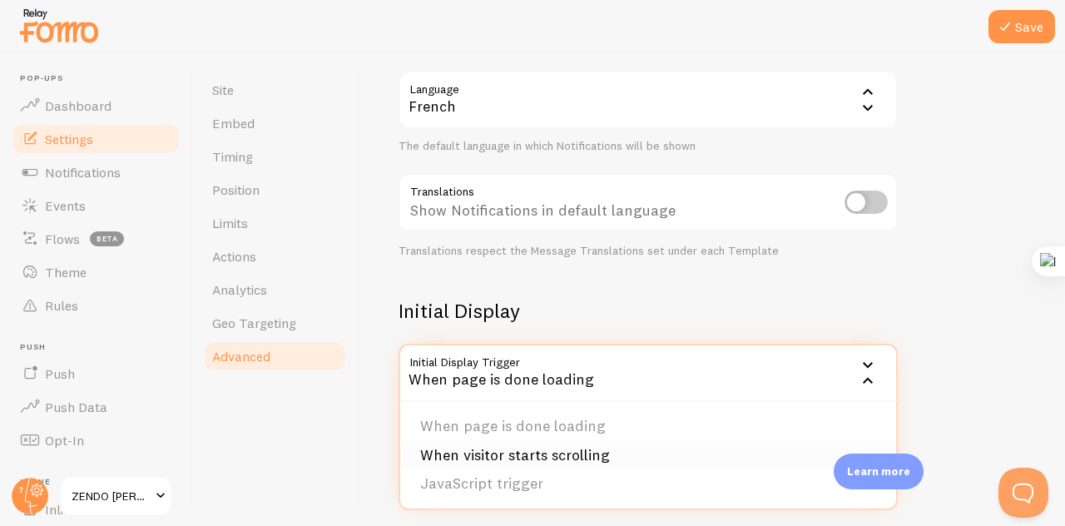
click at [563, 456] on li "When visitor starts scrolling" at bounding box center [648, 455] width 496 height 29
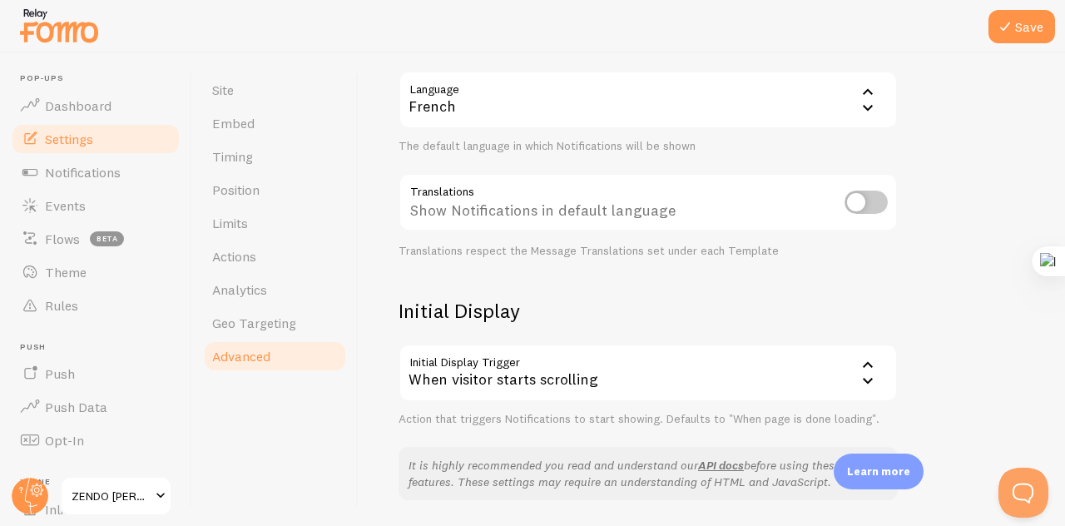
scroll to position [0, 0]
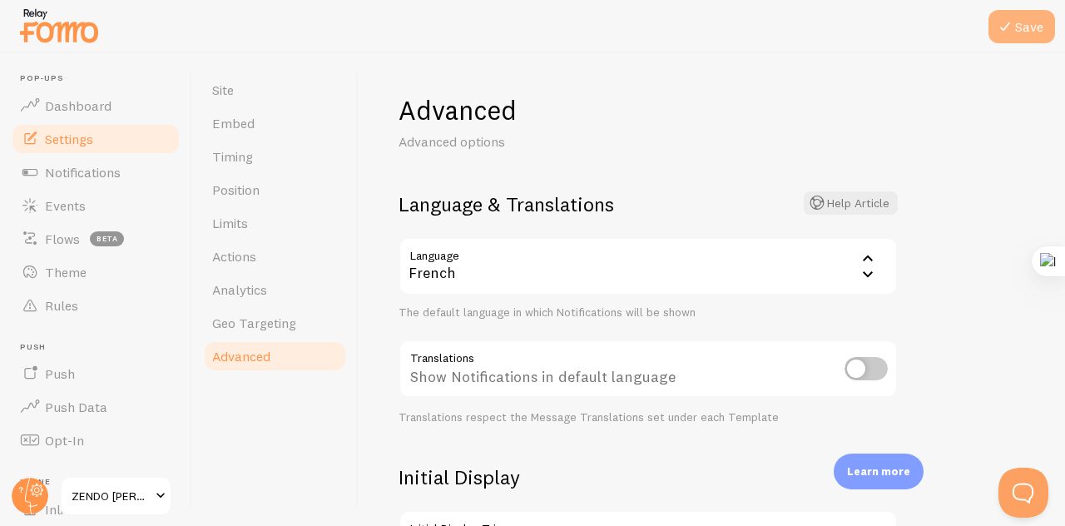
click at [998, 30] on icon at bounding box center [1005, 27] width 20 height 20
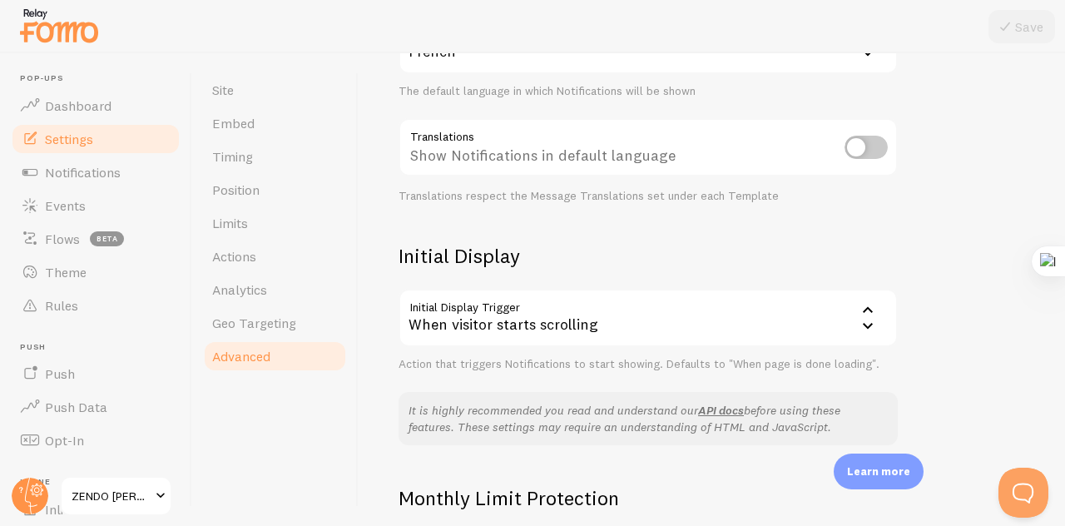
scroll to position [333, 0]
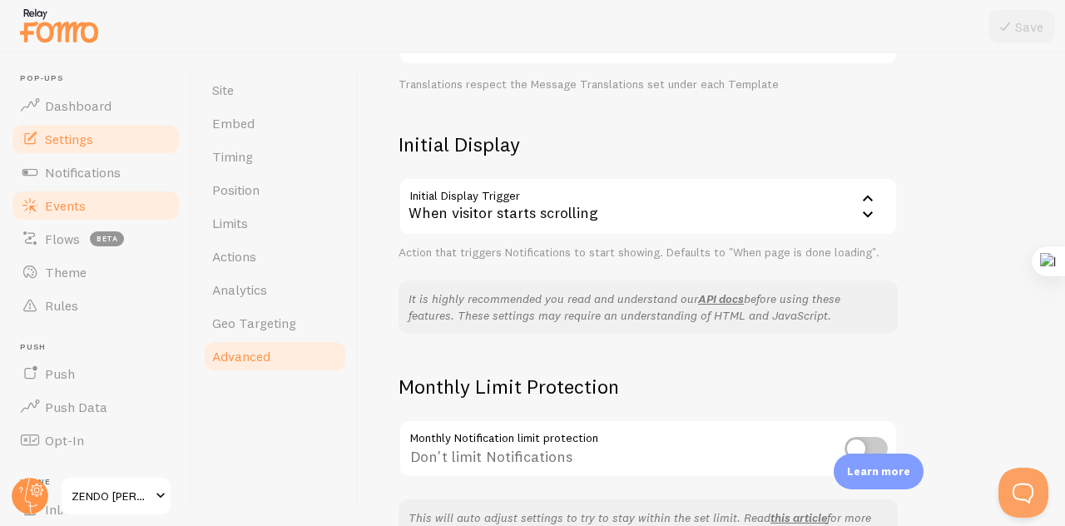
click at [105, 190] on link "Events" at bounding box center [95, 205] width 171 height 33
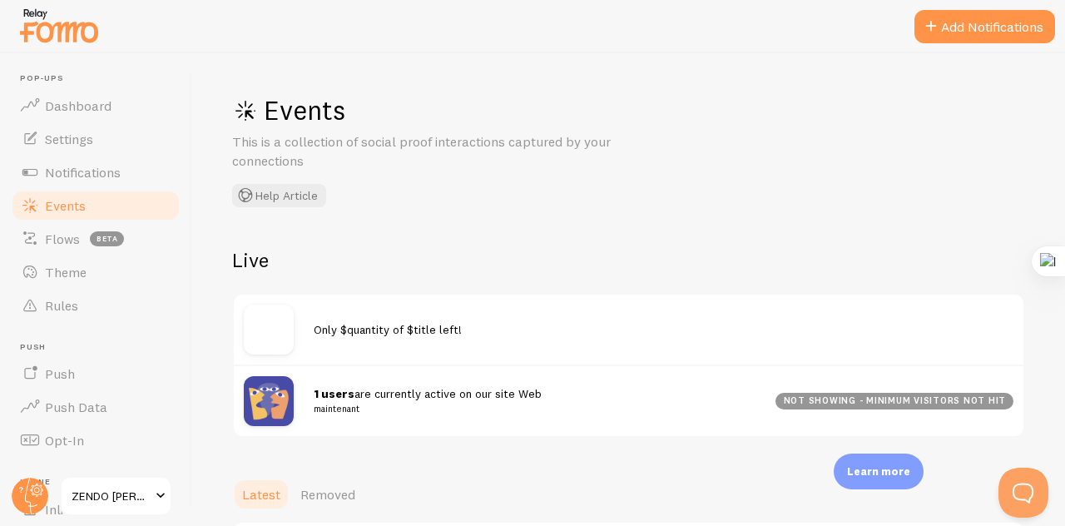
scroll to position [55, 0]
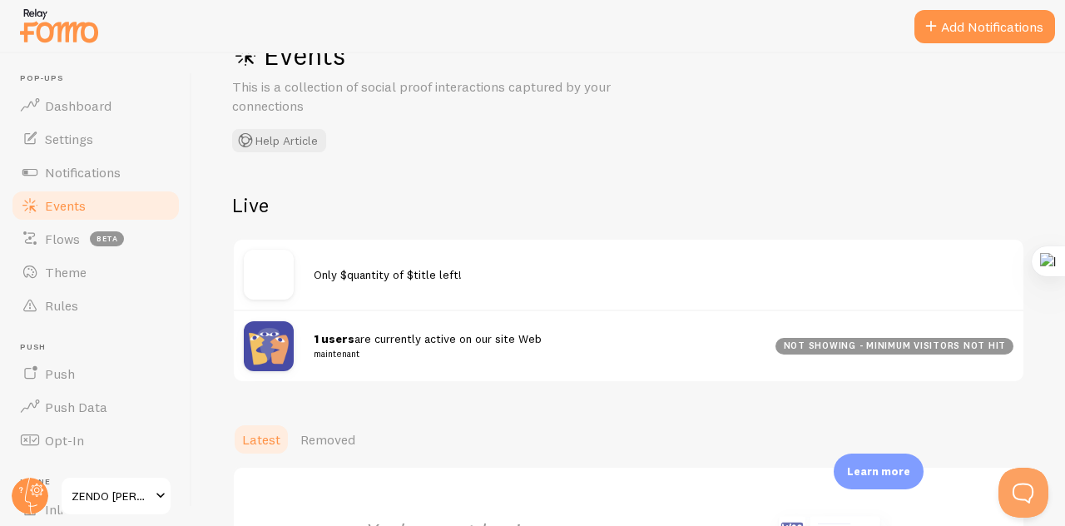
click at [380, 244] on div "Only $quantity of $title left!" at bounding box center [629, 275] width 790 height 70
click at [435, 294] on div "Only $quantity of $title left!" at bounding box center [629, 275] width 790 height 70
click at [418, 270] on span "Only $quantity of $title left!" at bounding box center [388, 274] width 148 height 15
click at [429, 338] on span "1 users are currently active on our site Web maintenant" at bounding box center [535, 346] width 442 height 31
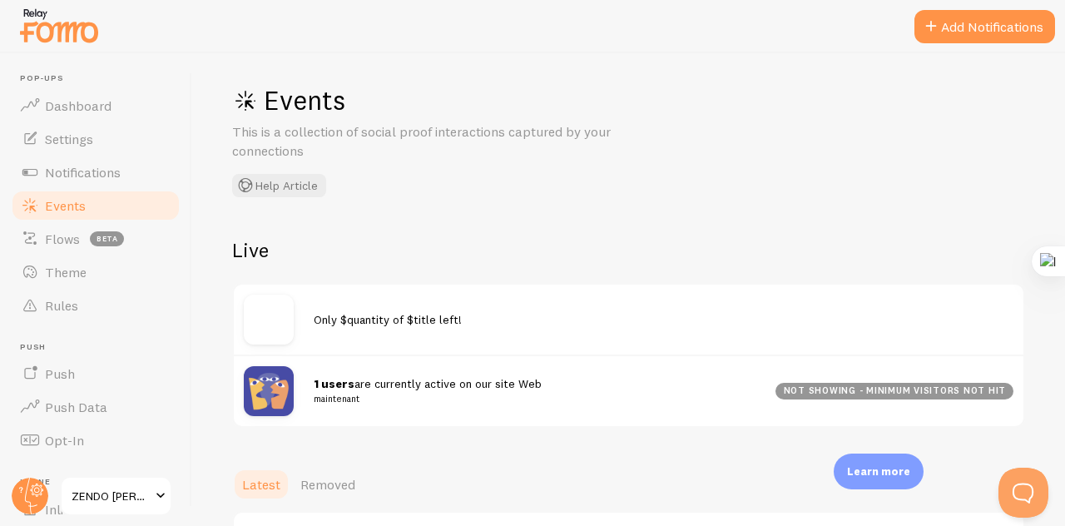
scroll to position [0, 0]
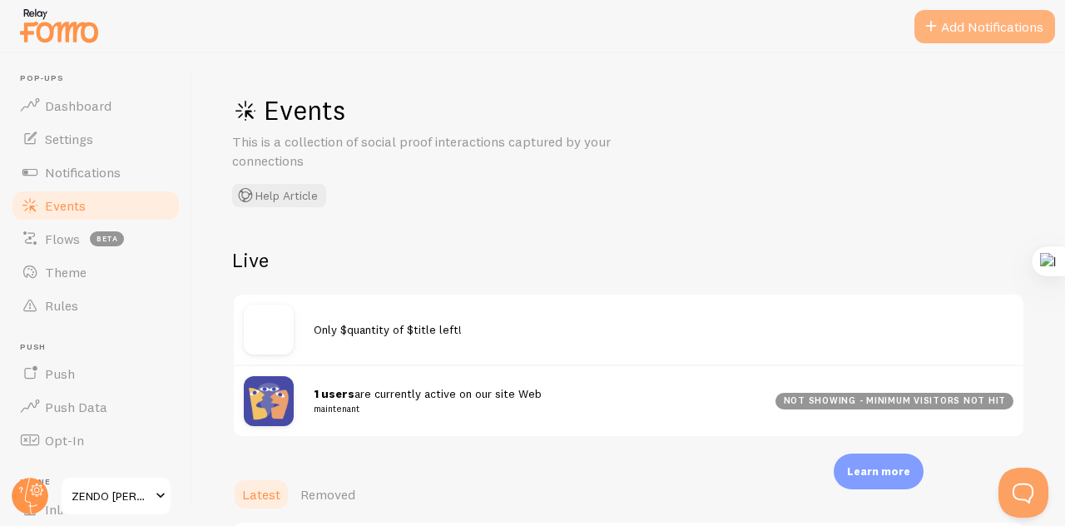
click at [958, 29] on button "Add Notifications" at bounding box center [984, 26] width 141 height 33
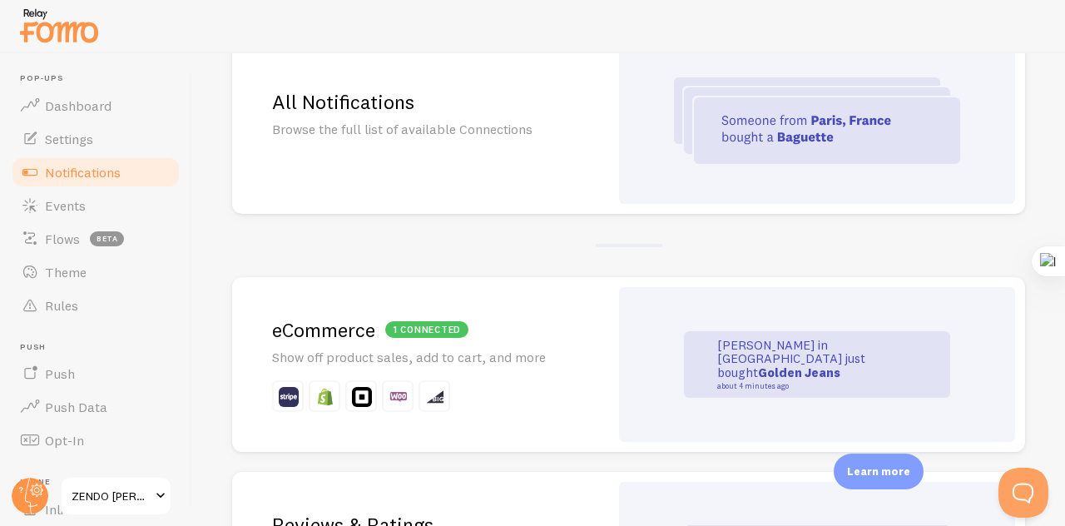
scroll to position [166, 0]
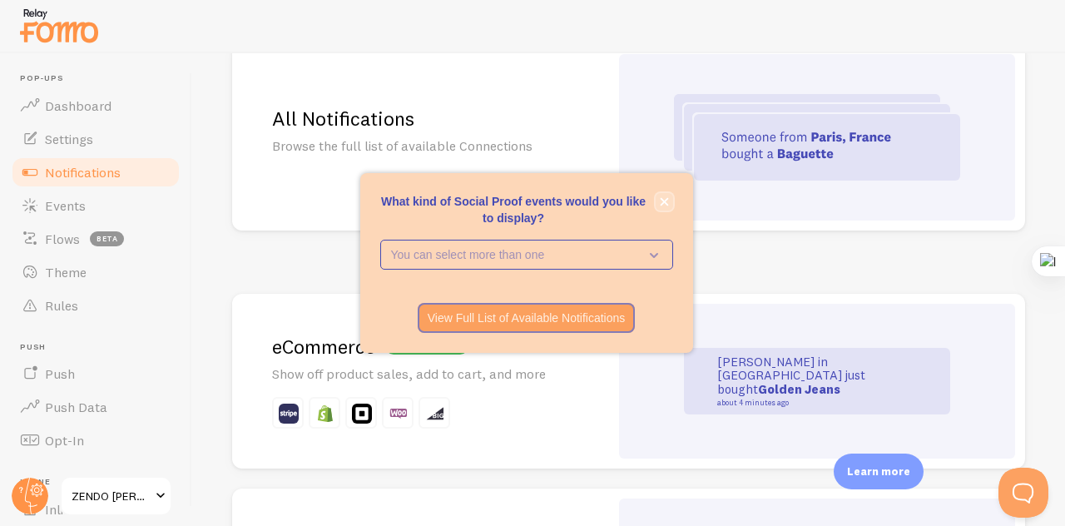
click at [657, 198] on button "close," at bounding box center [664, 201] width 17 height 17
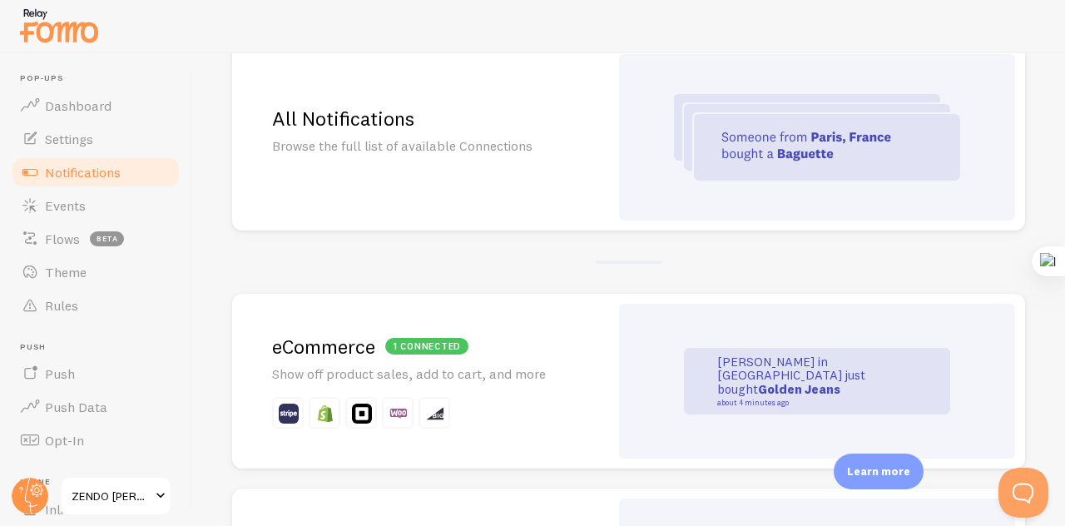
click at [712, 160] on img at bounding box center [817, 137] width 286 height 87
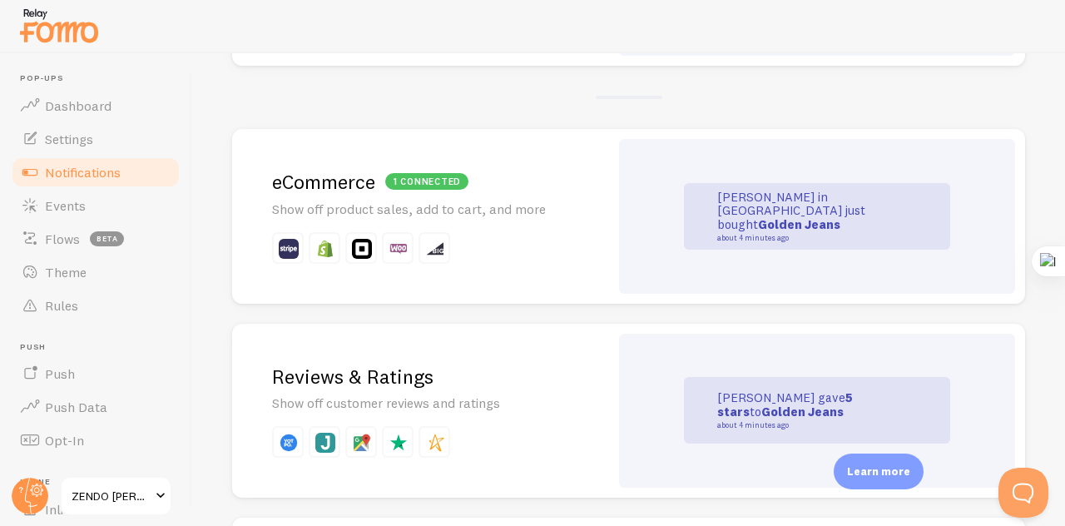
scroll to position [277, 0]
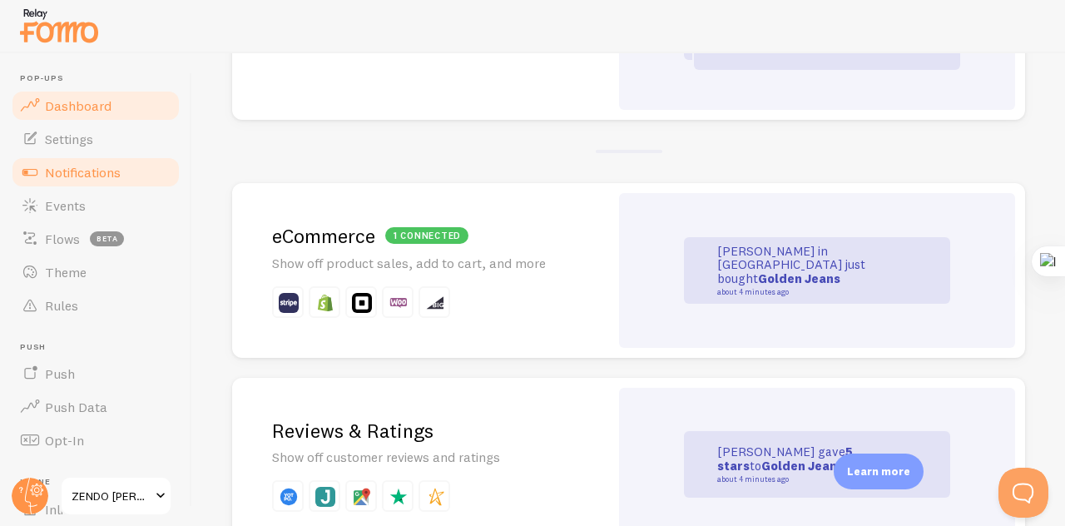
click at [57, 106] on span "Dashboard" at bounding box center [78, 105] width 67 height 17
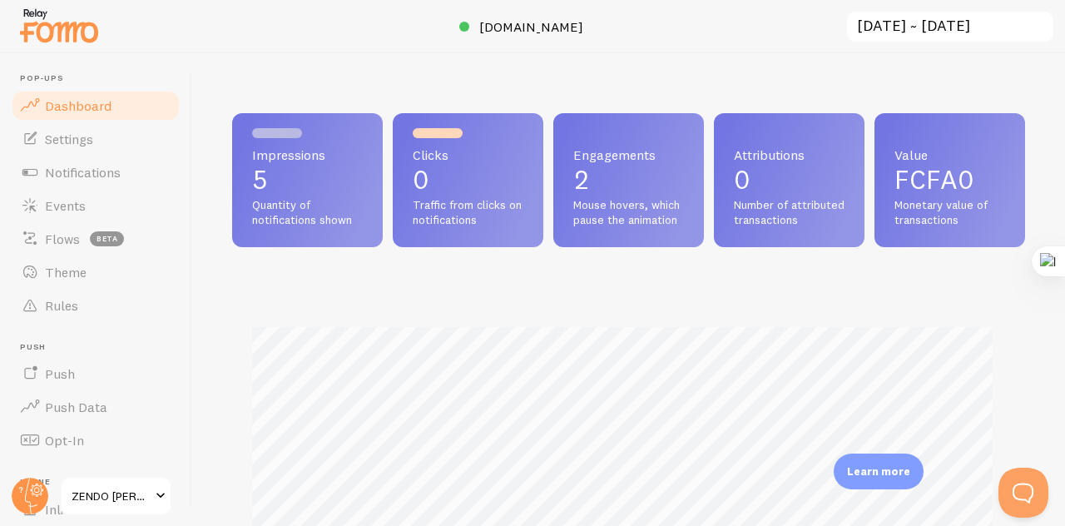
scroll to position [438, 781]
click at [75, 381] on link "Push" at bounding box center [95, 373] width 171 height 33
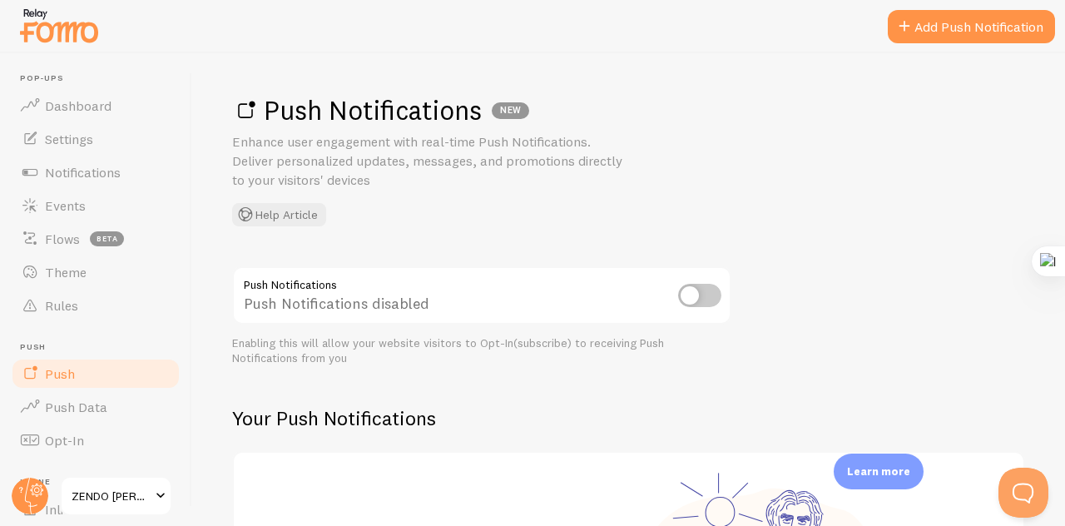
click at [682, 294] on input "checkbox" at bounding box center [699, 295] width 43 height 23
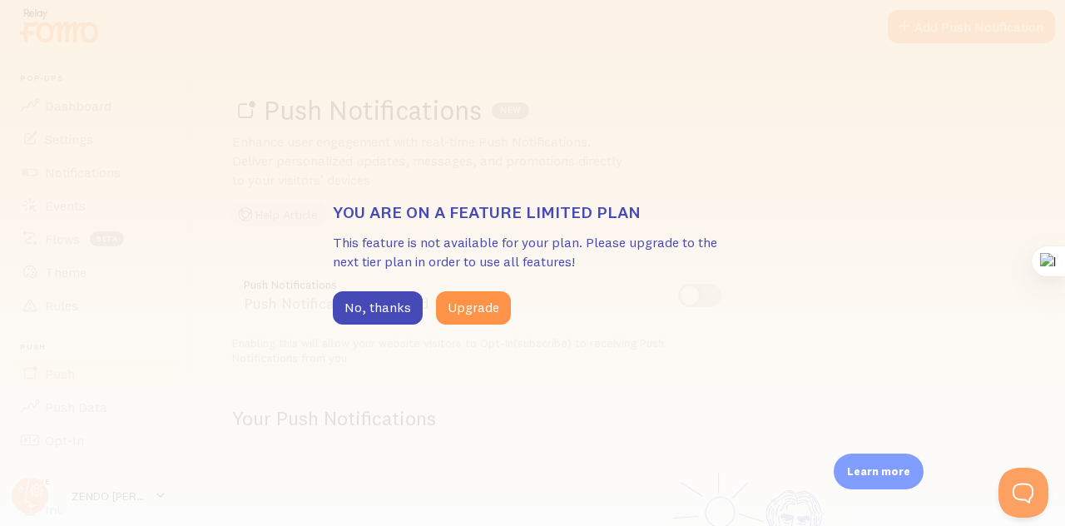
click at [682, 294] on div "No, thanks Upgrade" at bounding box center [532, 307] width 399 height 33
click at [383, 310] on button "No, thanks" at bounding box center [378, 307] width 90 height 33
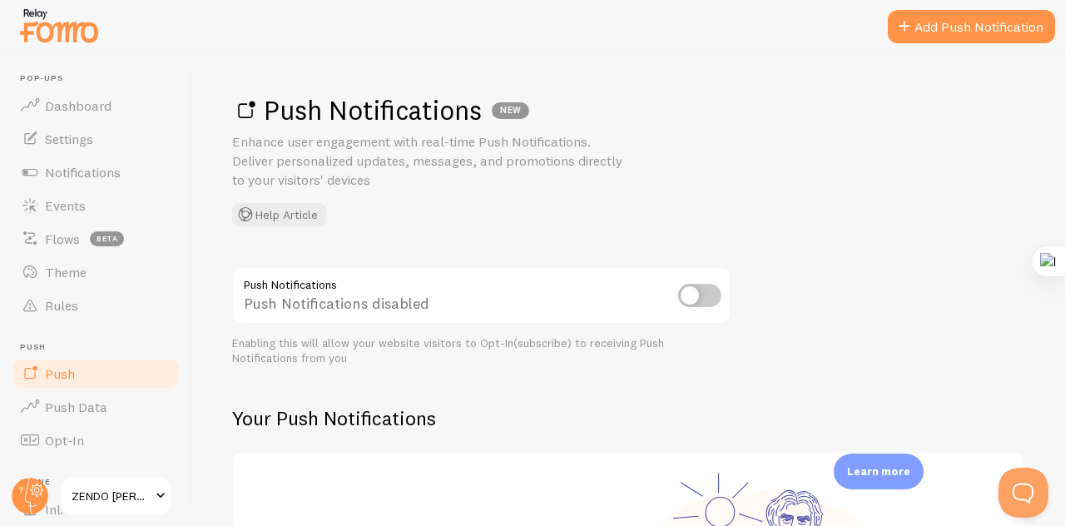
click at [113, 482] on link "ZENDO [PERSON_NAME] SKINCARE" at bounding box center [116, 496] width 112 height 40
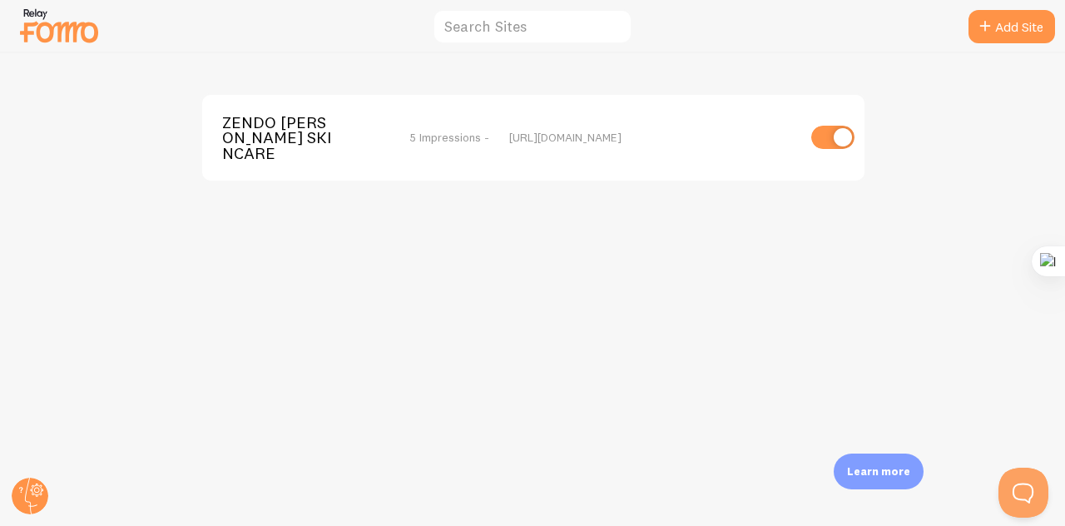
click at [833, 139] on input "checkbox" at bounding box center [832, 137] width 43 height 23
checkbox input "false"
